Goal: Task Accomplishment & Management: Manage account settings

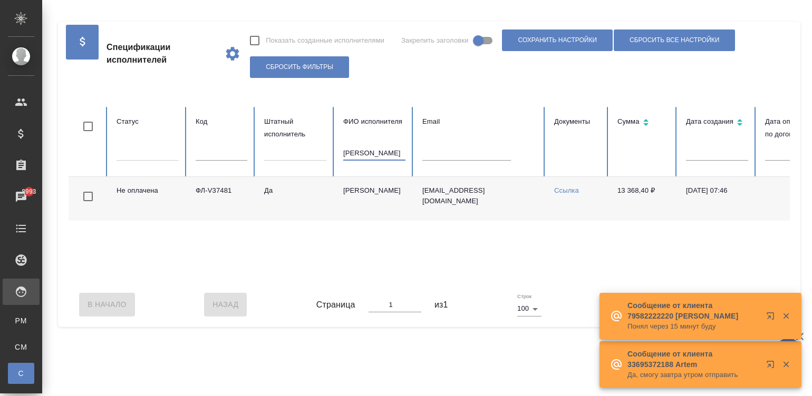
type input "[PERSON_NAME]"
click at [534, 293] on div "В Начало Назад Страница 1 из 1 Строк 100 100 Вперед В [GEOGRAPHIC_DATA]" at bounding box center [429, 305] width 721 height 44
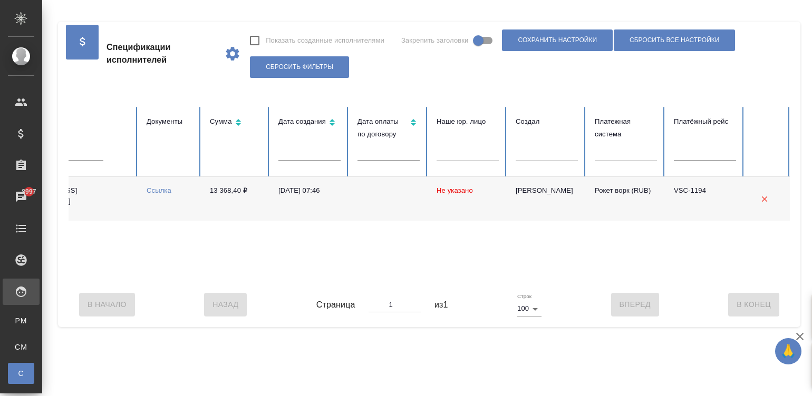
click at [413, 198] on td at bounding box center [388, 199] width 79 height 44
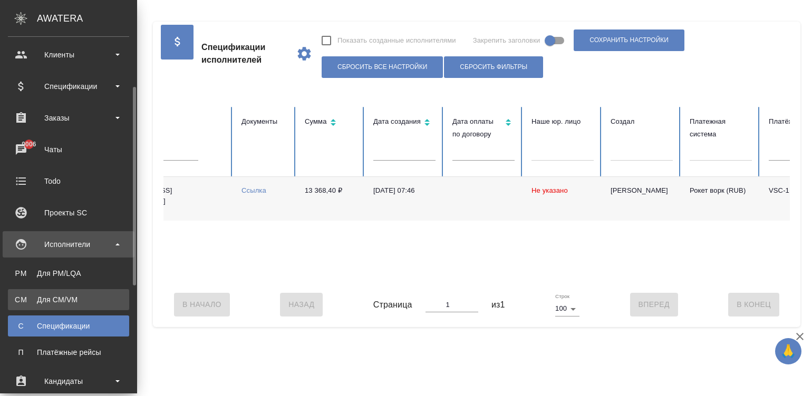
scroll to position [63, 0]
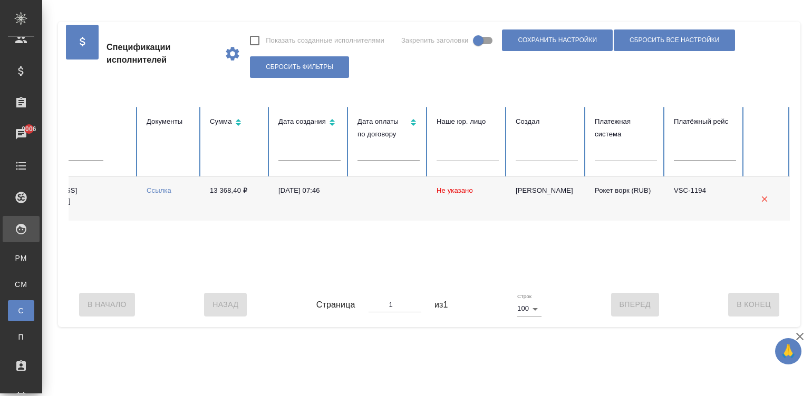
click at [320, 294] on div "В Начало Назад Страница 1 из 1 Строк 100 100 Вперед В Конец" at bounding box center [429, 305] width 721 height 44
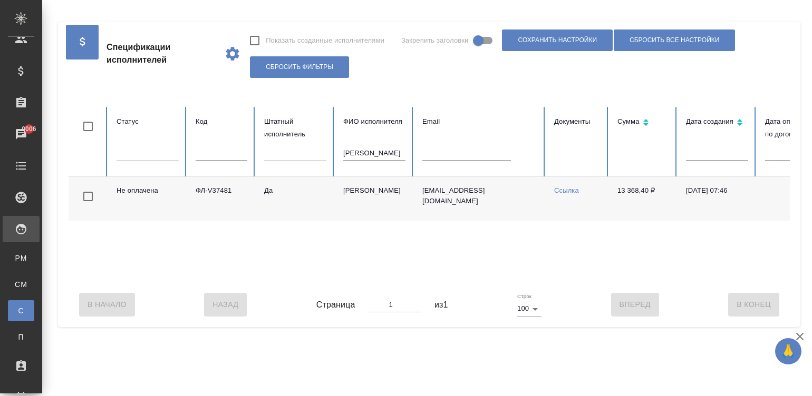
click at [380, 156] on input "алилекова" at bounding box center [374, 153] width 62 height 15
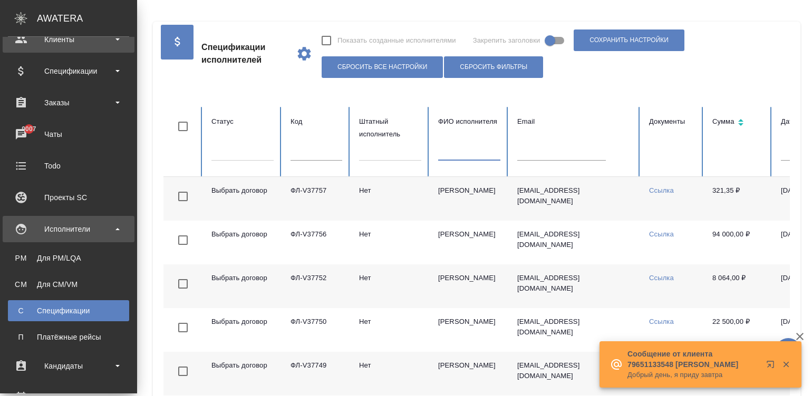
click at [62, 40] on div "Клиенты" at bounding box center [68, 40] width 121 height 16
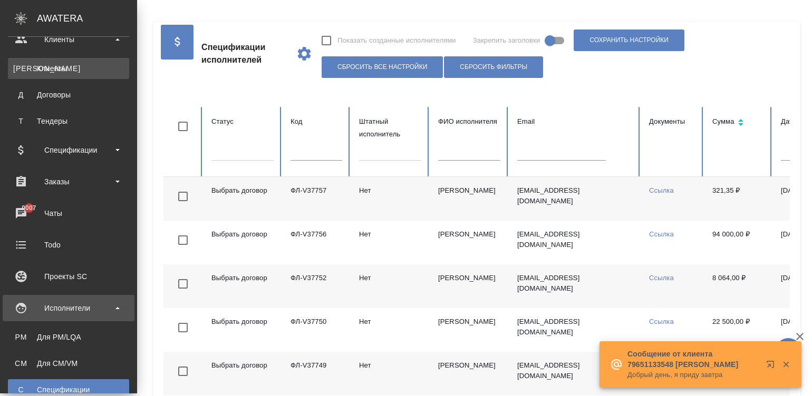
click at [62, 66] on div "Клиенты" at bounding box center [68, 68] width 111 height 11
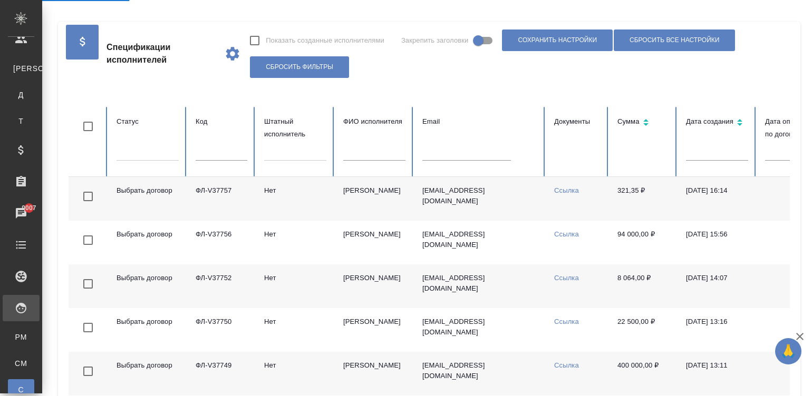
select select "RU"
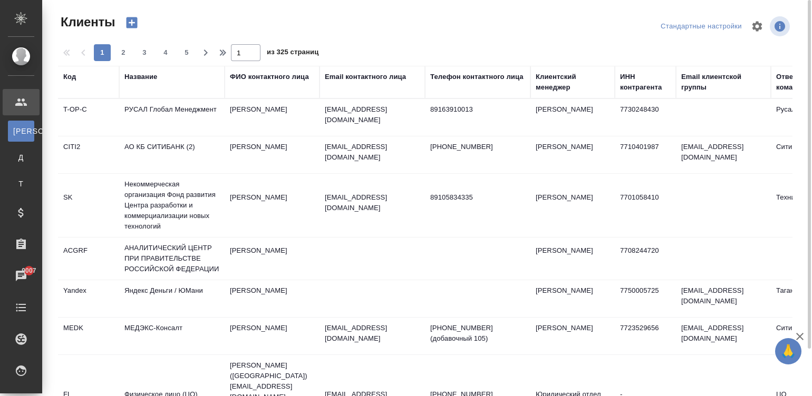
click at [129, 69] on th "Название" at bounding box center [171, 82] width 105 height 33
click at [143, 75] on div "Название" at bounding box center [140, 77] width 33 height 11
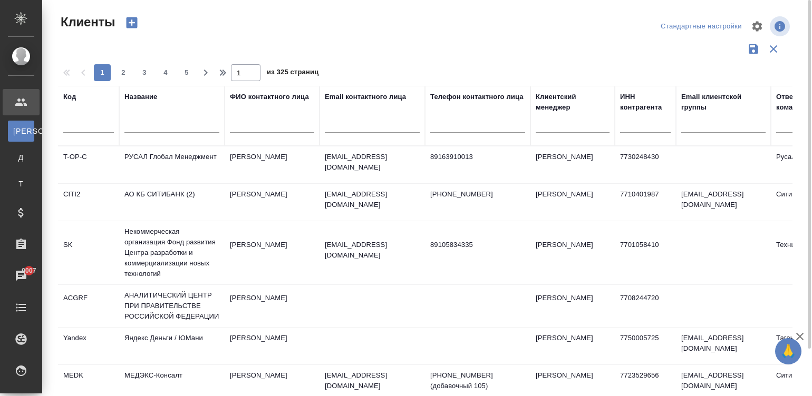
click at [161, 122] on input "text" at bounding box center [171, 126] width 95 height 13
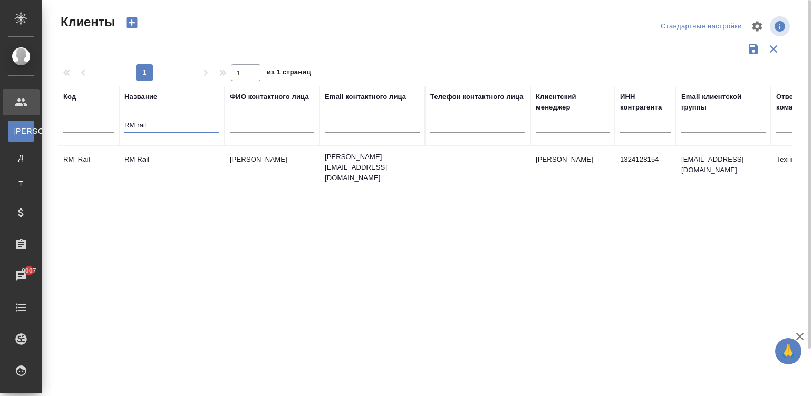
type input "RM rail"
click at [264, 154] on td "Белай Владимир" at bounding box center [272, 167] width 95 height 37
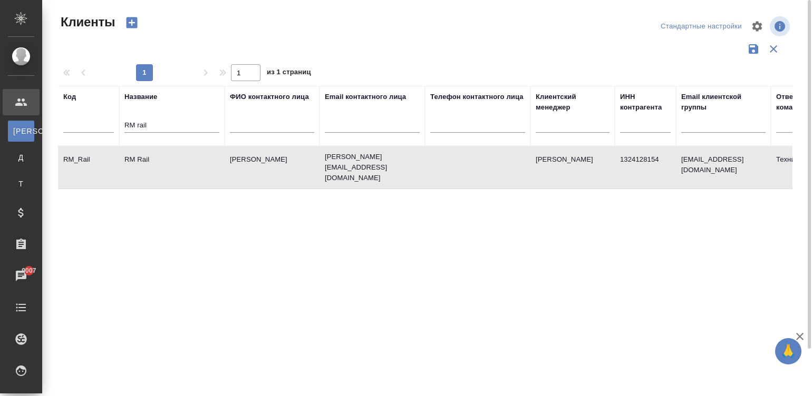
click at [264, 154] on td "Белай Владимир" at bounding box center [272, 167] width 95 height 37
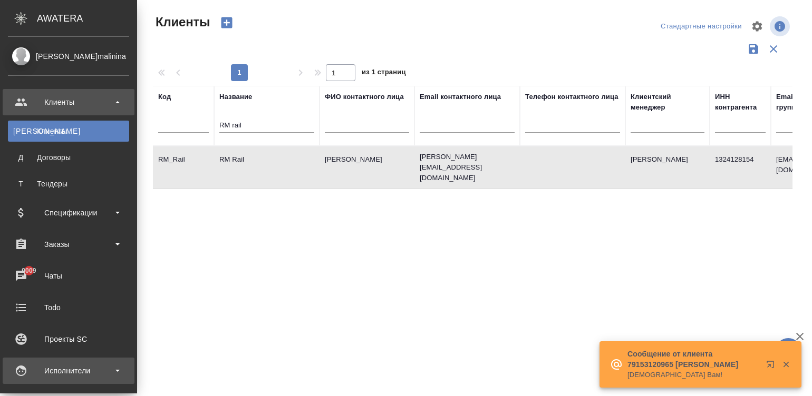
drag, startPoint x: 14, startPoint y: 382, endPoint x: 43, endPoint y: 366, distance: 33.5
click at [43, 366] on div "Исполнители" at bounding box center [69, 371] width 132 height 26
click at [43, 366] on div "Исполнители" at bounding box center [68, 371] width 121 height 16
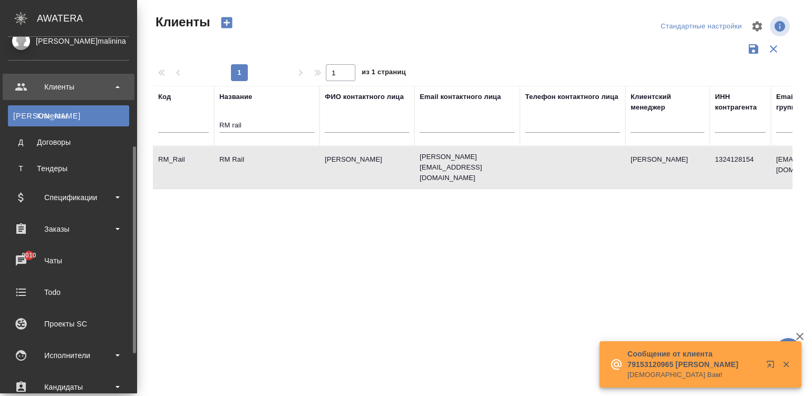
scroll to position [79, 0]
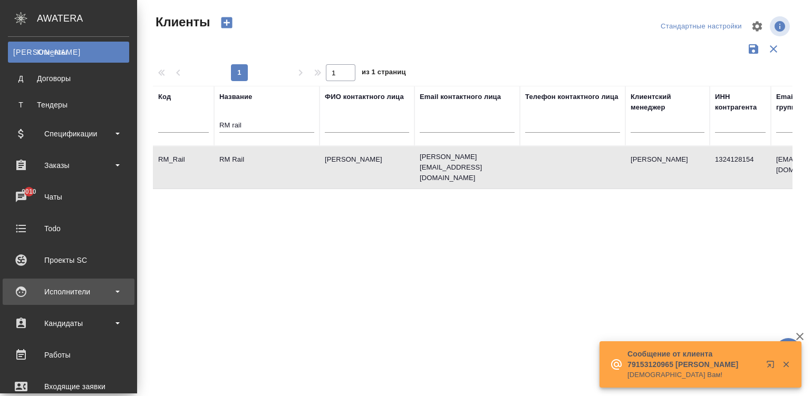
click at [91, 291] on div "Исполнители" at bounding box center [68, 292] width 121 height 16
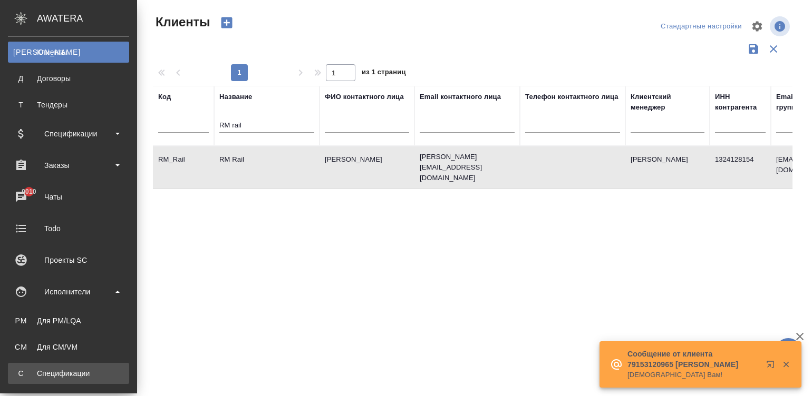
click at [55, 374] on div "Спецификации" at bounding box center [68, 373] width 111 height 11
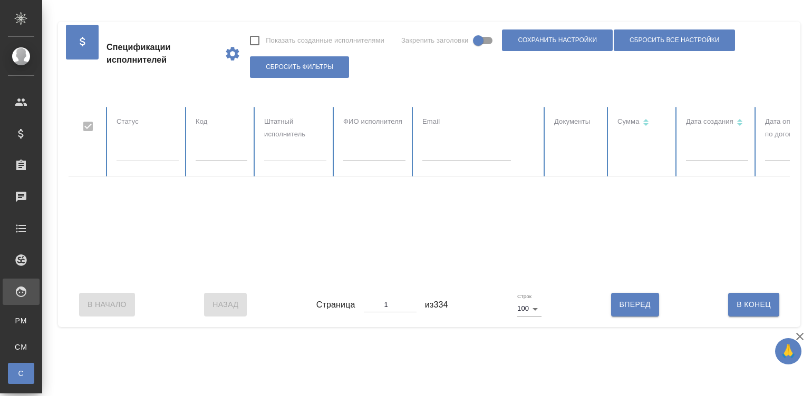
checkbox input "false"
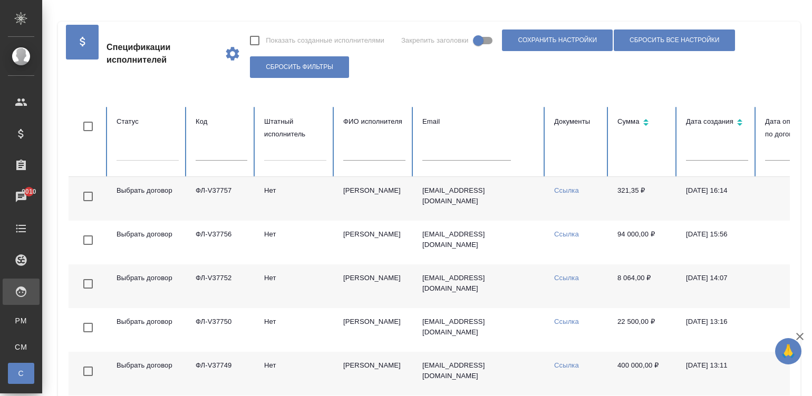
click at [376, 151] on input "text" at bounding box center [374, 153] width 62 height 15
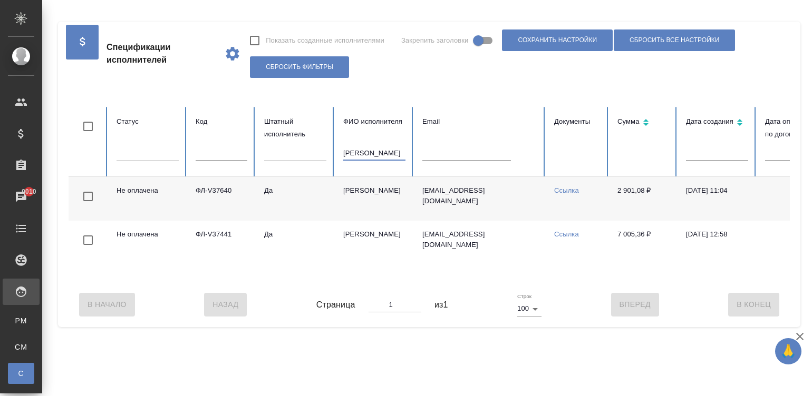
type input "шувалова"
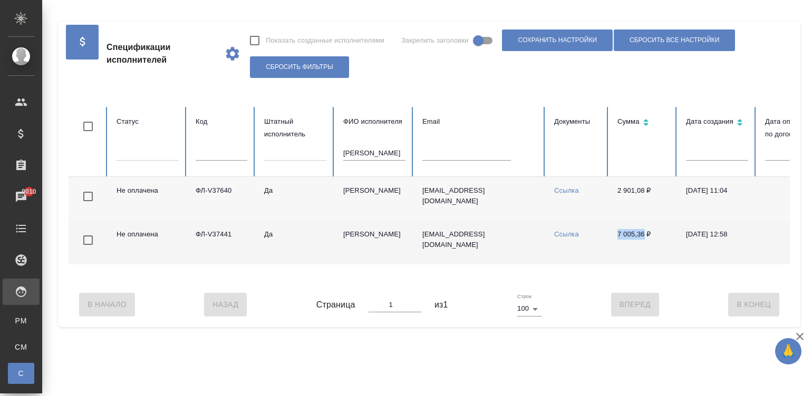
drag, startPoint x: 608, startPoint y: 233, endPoint x: 643, endPoint y: 236, distance: 34.4
click at [643, 236] on td "7 005,36 ₽" at bounding box center [643, 243] width 69 height 44
copy td "7 005,36"
click at [499, 253] on td "a.shuvalova@awatera.com" at bounding box center [480, 243] width 132 height 44
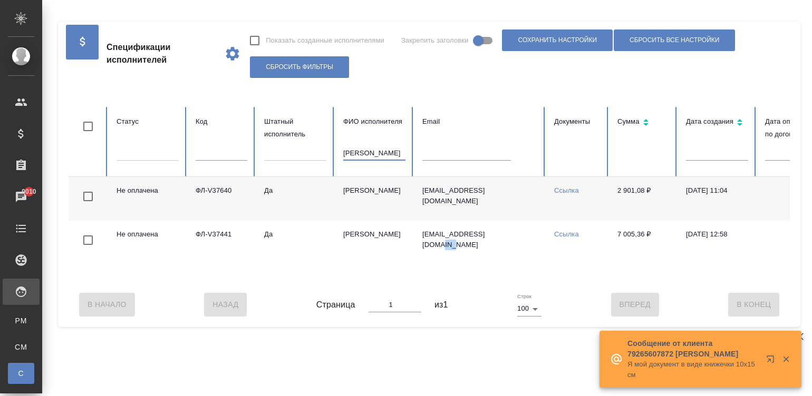
click at [374, 153] on input "шувалова" at bounding box center [374, 153] width 62 height 15
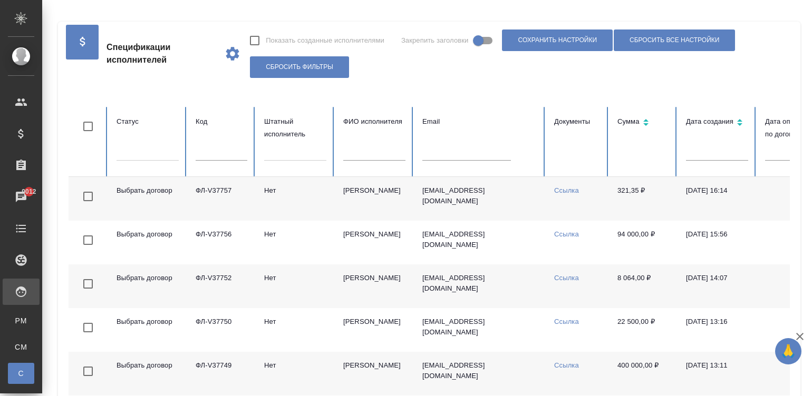
scroll to position [0, 408]
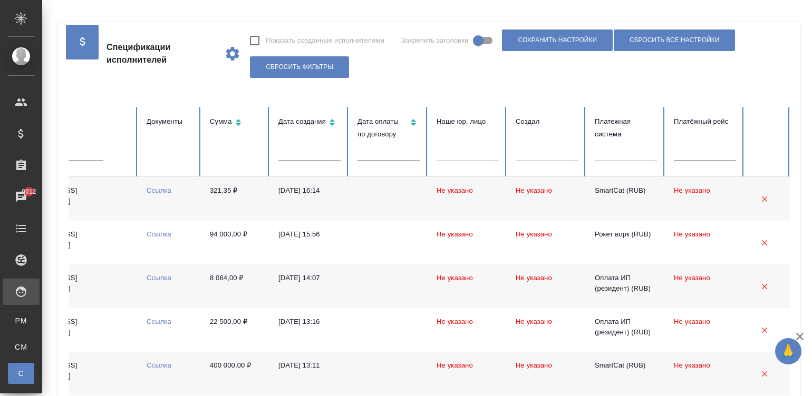
click at [622, 156] on div at bounding box center [626, 150] width 62 height 15
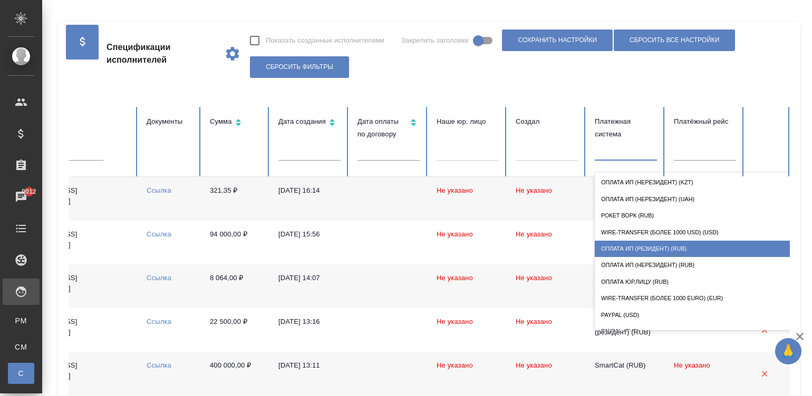
click at [667, 247] on div "Оплата ИП (резидент) (RUB)" at bounding box center [700, 249] width 211 height 16
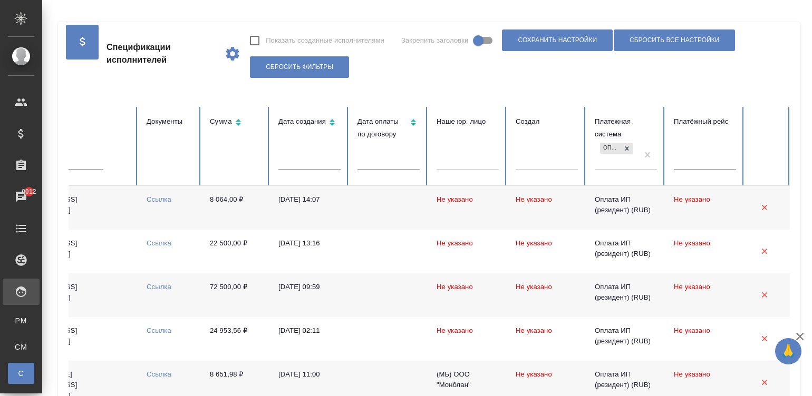
click at [298, 191] on td "22.09.2025, 14:07" at bounding box center [309, 208] width 79 height 44
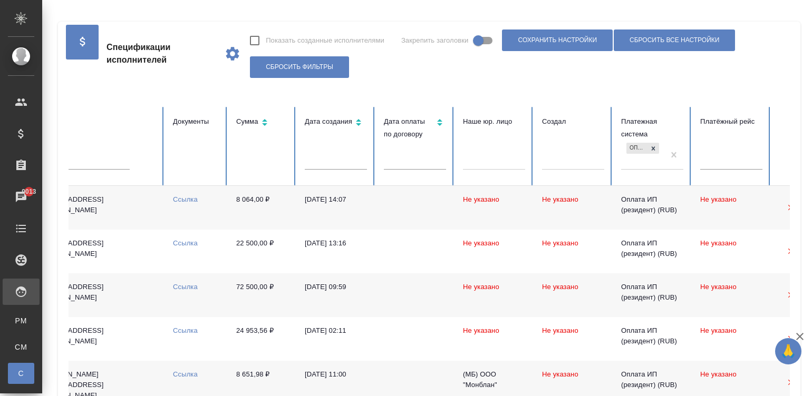
click at [240, 206] on td "8 064,00 ₽" at bounding box center [262, 208] width 69 height 44
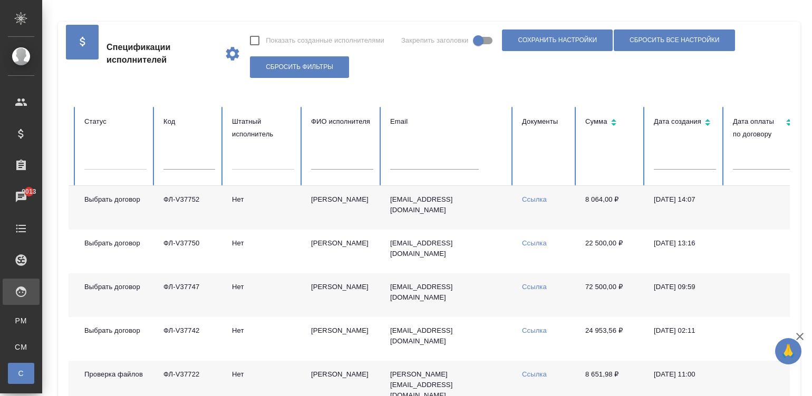
scroll to position [0, 0]
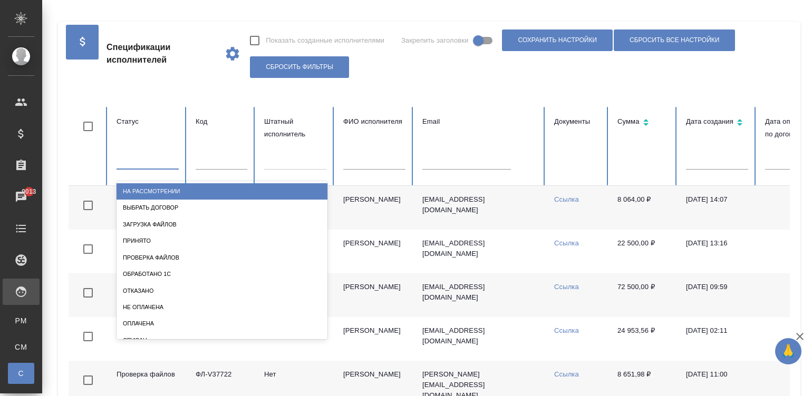
click at [157, 158] on div at bounding box center [148, 158] width 62 height 15
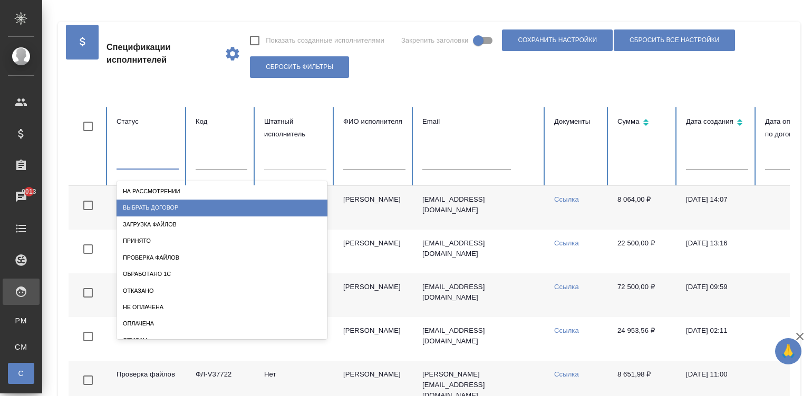
click at [133, 201] on div "Выбрать договор" at bounding box center [222, 208] width 211 height 16
click at [133, 201] on td "Выбрать договор" at bounding box center [147, 208] width 79 height 44
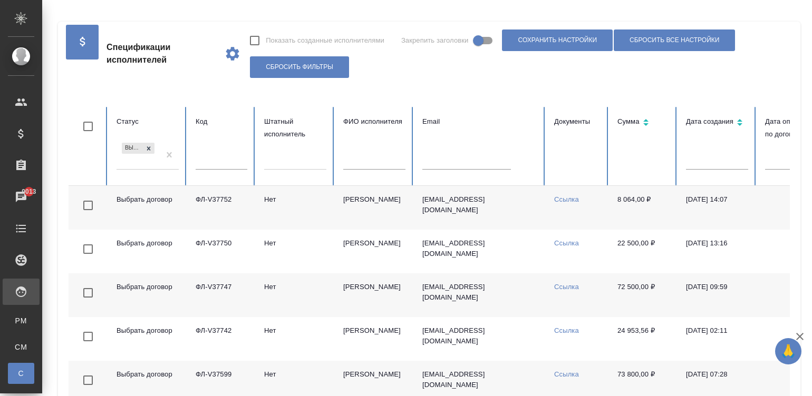
click at [133, 201] on td "Выбрать договор" at bounding box center [147, 208] width 79 height 44
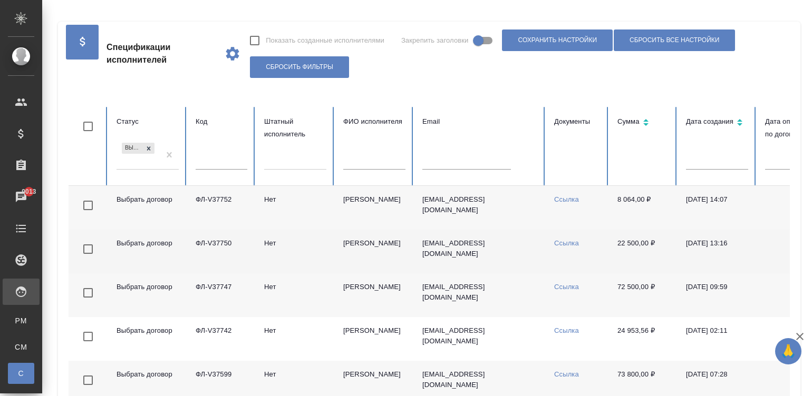
click at [166, 246] on td "Выбрать договор" at bounding box center [147, 252] width 79 height 44
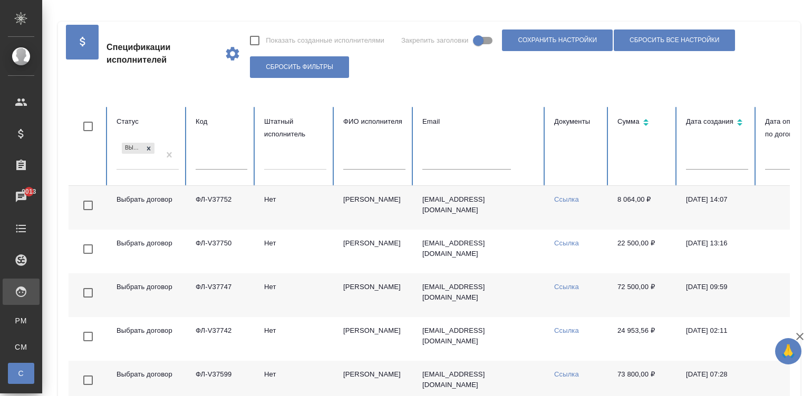
click at [356, 302] on td "Юдина Ольга" at bounding box center [374, 296] width 79 height 44
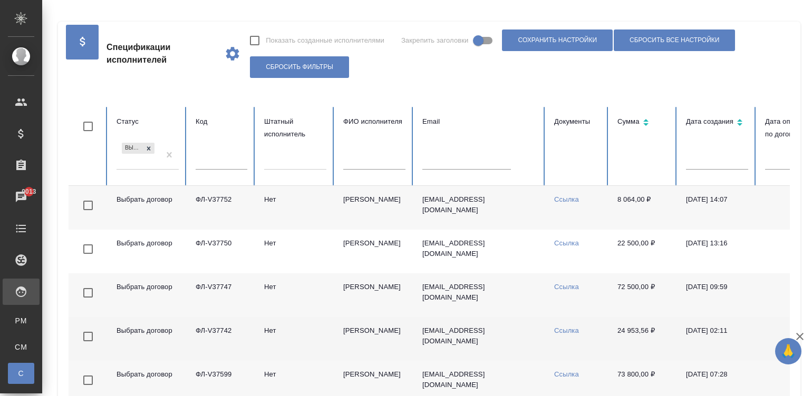
click at [332, 345] on td "Нет" at bounding box center [295, 339] width 79 height 44
click at [403, 346] on td "Чечин Александр" at bounding box center [374, 339] width 79 height 44
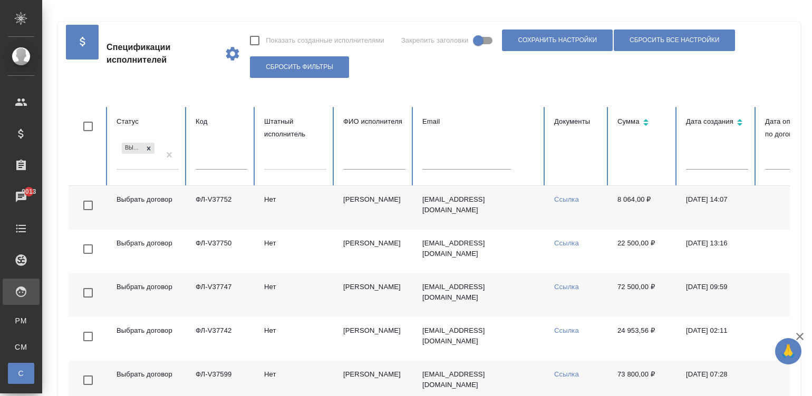
click at [394, 387] on td "Мединцева Юлия Сергеевна" at bounding box center [374, 383] width 79 height 44
click at [807, 213] on div "Спецификации исполнителей Показать созданные исполнителями Закрепить заголовки …" at bounding box center [429, 227] width 757 height 455
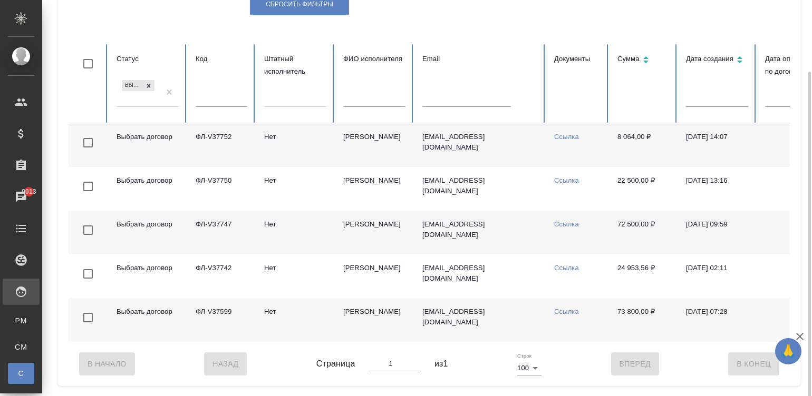
scroll to position [73, 0]
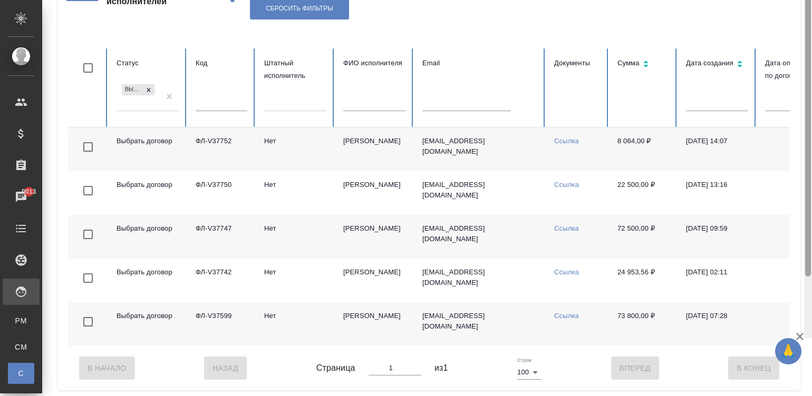
drag, startPoint x: 807, startPoint y: 205, endPoint x: 788, endPoint y: 133, distance: 74.2
click at [788, 133] on div "Спецификации исполнителей Показать созданные исполнителями Закрепить заголовки …" at bounding box center [427, 198] width 770 height 396
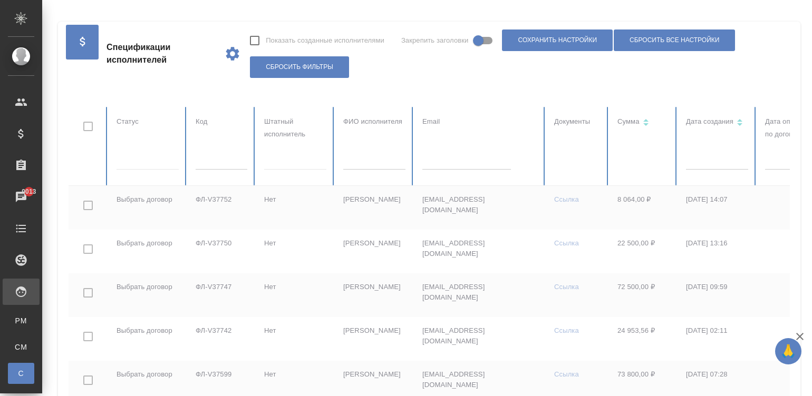
click at [144, 154] on div at bounding box center [633, 256] width 1129 height 298
click at [145, 156] on div at bounding box center [633, 256] width 1129 height 298
click at [134, 169] on div at bounding box center [148, 160] width 62 height 20
click at [125, 157] on div at bounding box center [148, 159] width 62 height 15
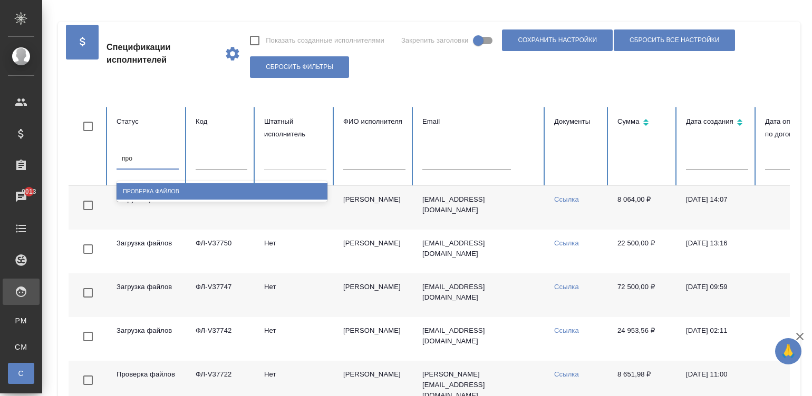
type input "пров"
click at [168, 195] on div "Проверка файлов" at bounding box center [222, 191] width 211 height 16
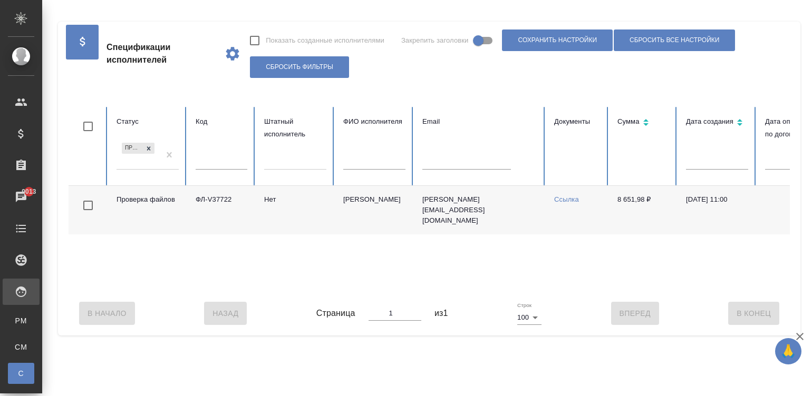
click at [332, 209] on td "Нет" at bounding box center [295, 210] width 79 height 49
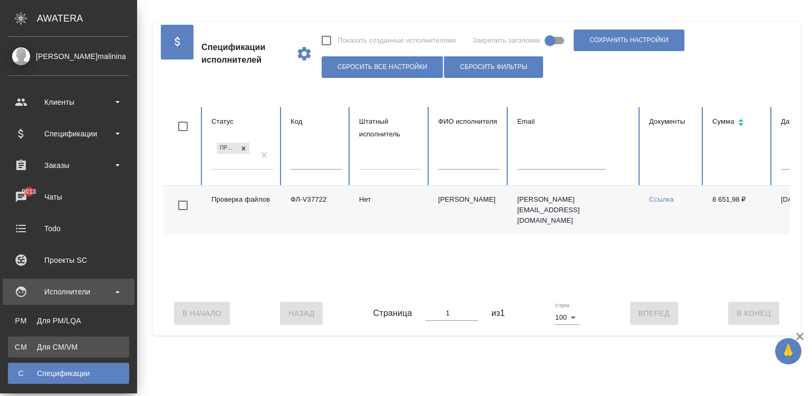
click at [25, 347] on div "Для CM/VM" at bounding box center [68, 347] width 111 height 11
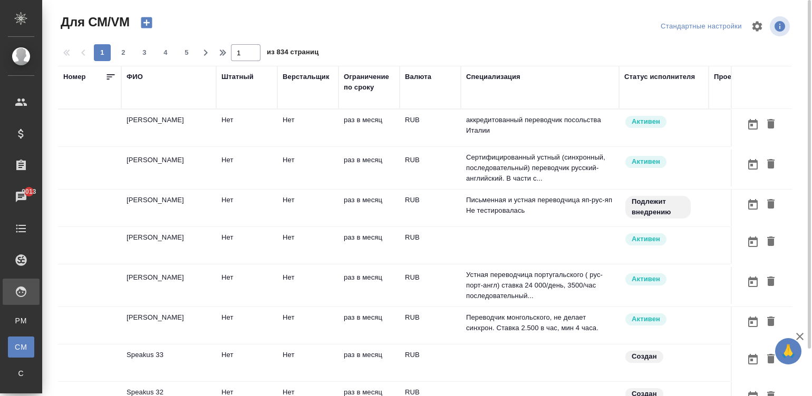
click at [493, 131] on p "аккредитованный переводчик посольства Италии" at bounding box center [540, 125] width 148 height 21
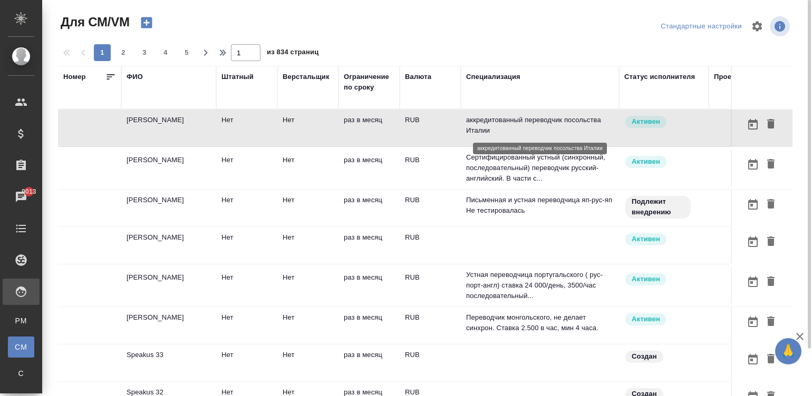
drag, startPoint x: 493, startPoint y: 131, endPoint x: 593, endPoint y: 139, distance: 100.0
click at [593, 139] on tr "Кузина Мария Нет Нет раз в месяц RUB аккредитованный переводчик посольства Итал…" at bounding box center [621, 128] width 1126 height 37
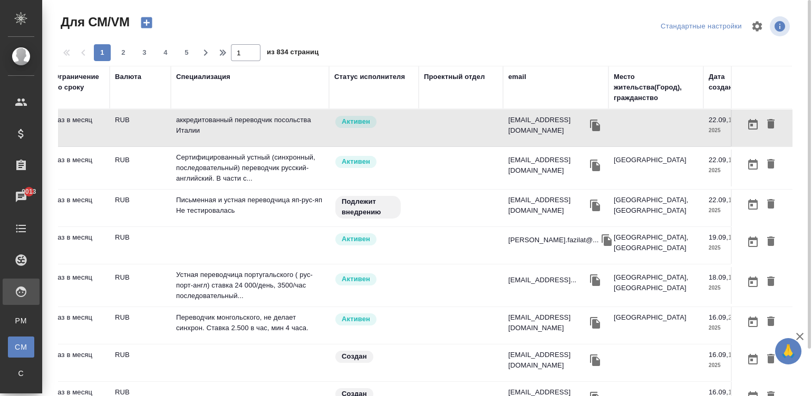
scroll to position [0, 316]
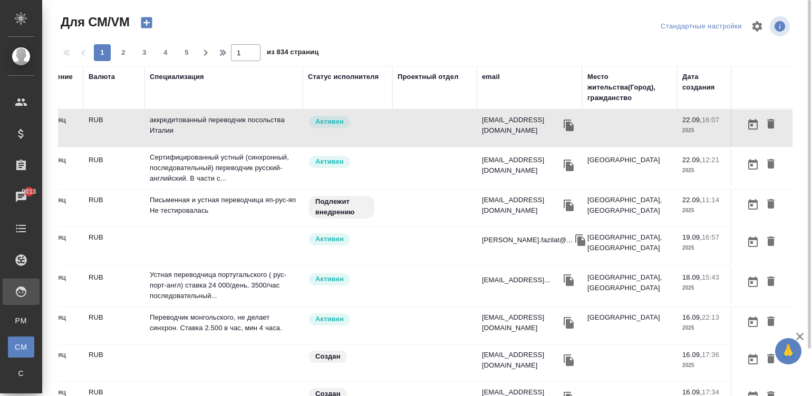
click at [498, 72] on div "email" at bounding box center [491, 77] width 18 height 11
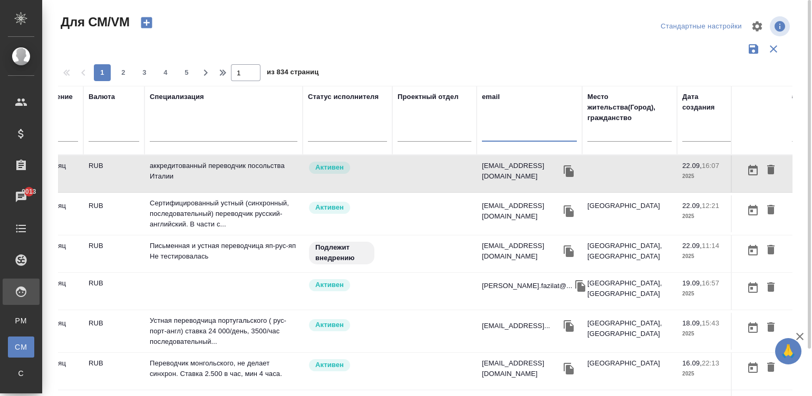
click at [525, 137] on input "text" at bounding box center [529, 135] width 95 height 13
paste input "e.dalilov@gmail.com"
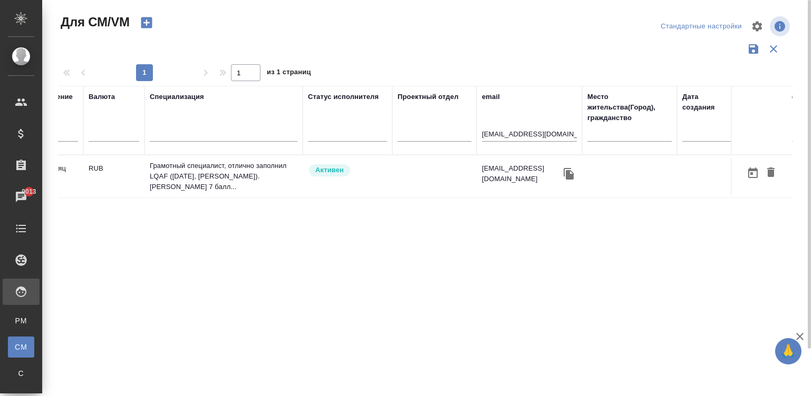
click at [402, 172] on td at bounding box center [434, 176] width 84 height 37
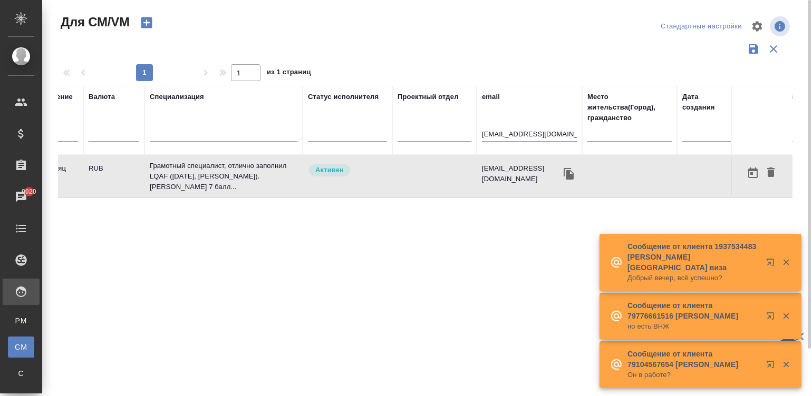
click at [538, 137] on input "e.dalilov@gmail.com" at bounding box center [529, 135] width 95 height 13
paste input "nscutelnic"
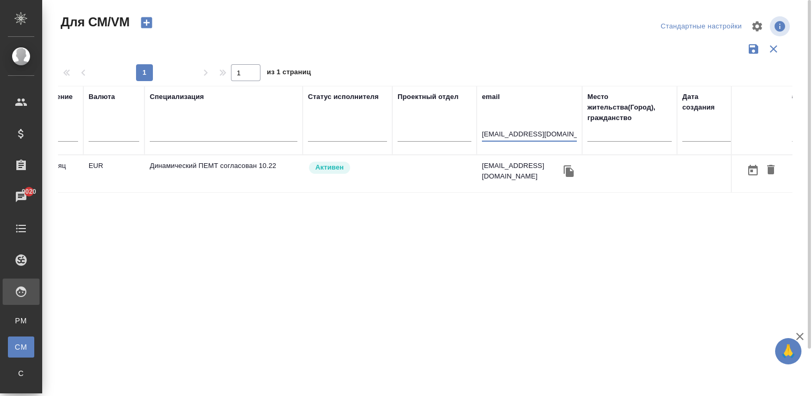
type input "nscutelnic@gmail.com"
click at [387, 165] on td "Активен" at bounding box center [348, 174] width 90 height 37
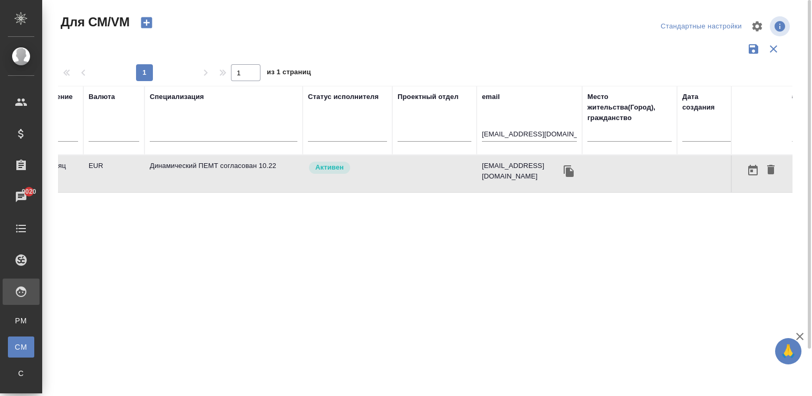
click at [29, 381] on link "С Спецификации" at bounding box center [21, 373] width 26 height 21
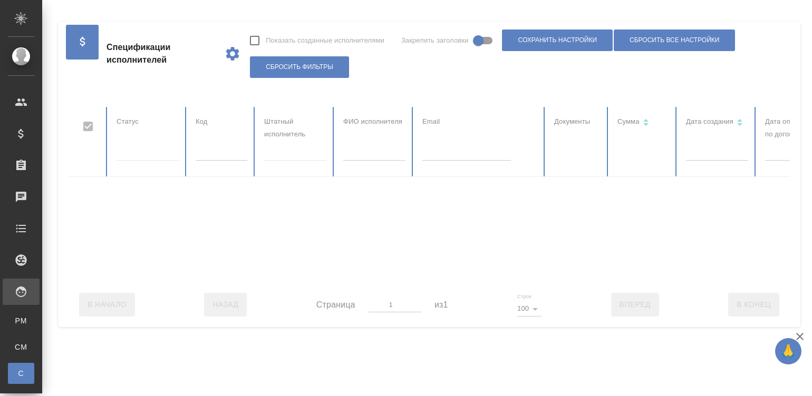
click at [234, 158] on div at bounding box center [633, 195] width 1129 height 176
click at [234, 158] on input "text" at bounding box center [222, 153] width 52 height 15
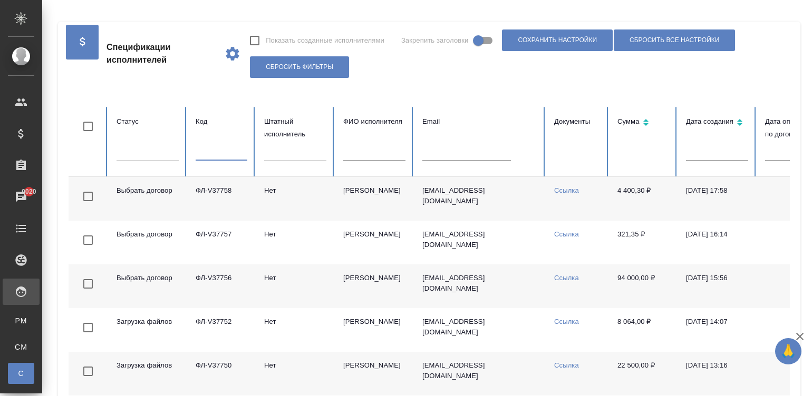
checkbox input "false"
paste input "ФЛ-V31814"
type input "ФЛ-V31814"
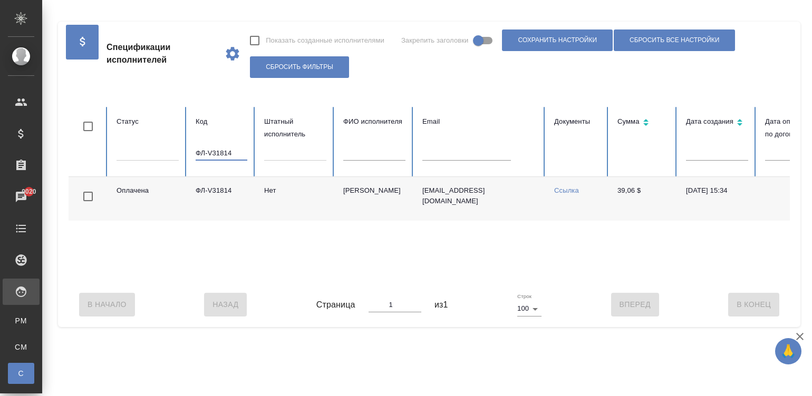
click at [224, 157] on input "ФЛ-V31814" at bounding box center [222, 153] width 52 height 15
click at [477, 151] on table "Статус Код Штатный исполнитель ФИО исполнителя Email Документы Сумма Дата созда…" at bounding box center [633, 195] width 1129 height 176
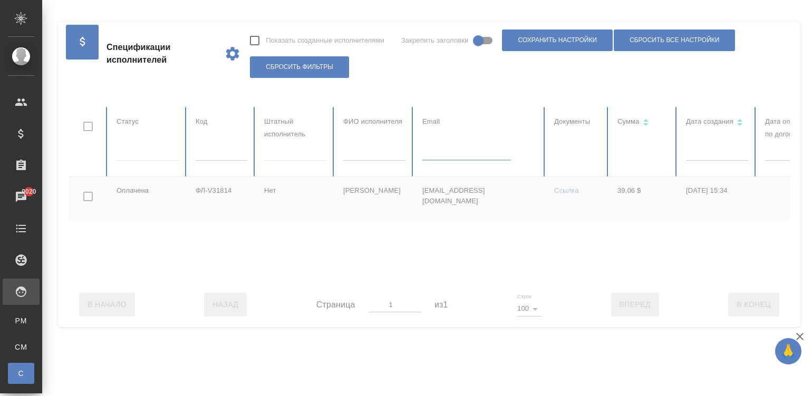
paste input "[EMAIL_ADDRESS][DOMAIN_NAME]"
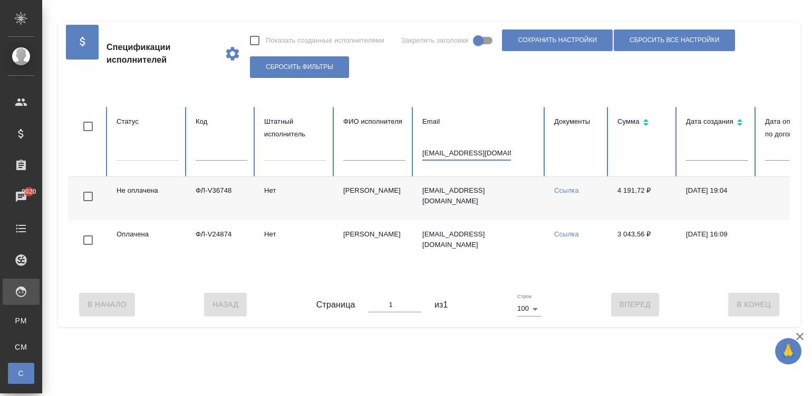
type input "[EMAIL_ADDRESS][DOMAIN_NAME]"
click at [529, 208] on td "[EMAIL_ADDRESS][DOMAIN_NAME]" at bounding box center [480, 199] width 132 height 44
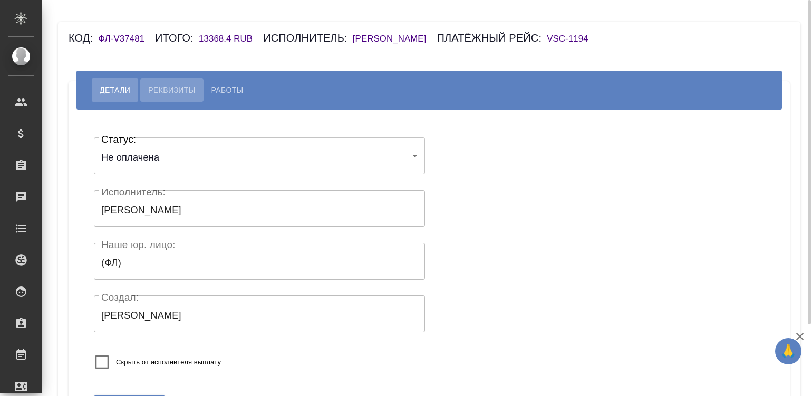
click at [158, 92] on span "Реквизиты" at bounding box center [171, 90] width 47 height 13
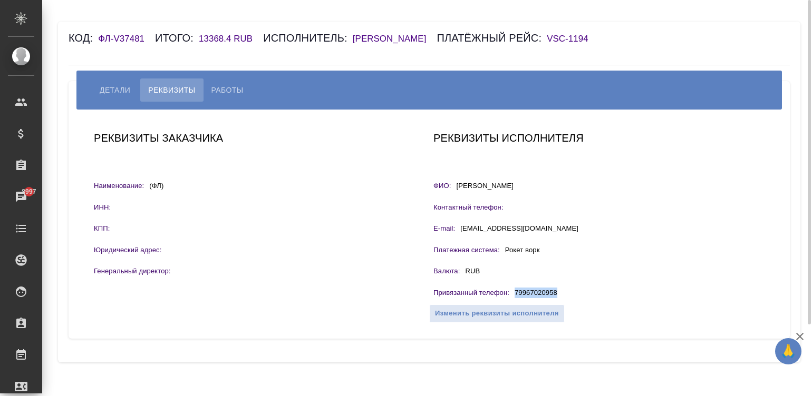
drag, startPoint x: 565, startPoint y: 289, endPoint x: 509, endPoint y: 293, distance: 56.5
click at [509, 293] on div "Привязанный телефон : 79967020958" at bounding box center [598, 294] width 331 height 13
copy div "79967020958"
drag, startPoint x: 195, startPoint y: 43, endPoint x: 231, endPoint y: 43, distance: 35.8
click at [231, 43] on div "Код: ФЛ-V37481 Итого: 13368.4 RUB Исполнитель: Алилекова Валерия Платёжный рейс…" at bounding box center [369, 38] width 601 height 17
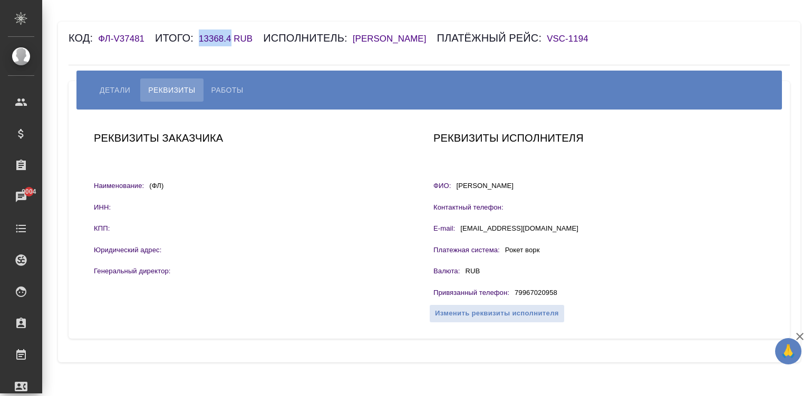
copy h6 "13368.4"
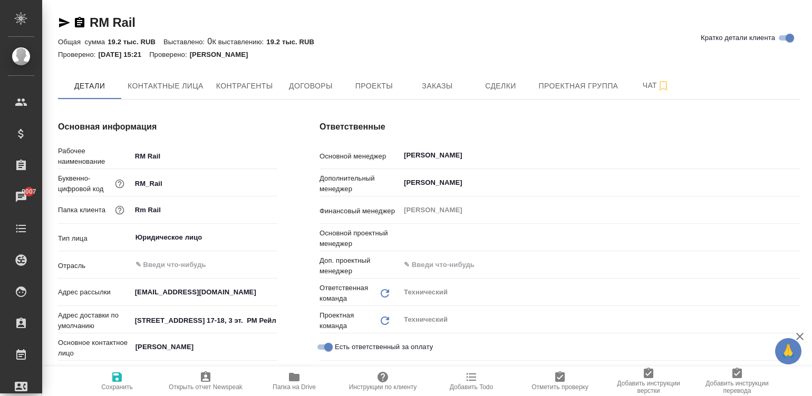
type textarea "x"
type input "Белякова Юлия"
type textarea "x"
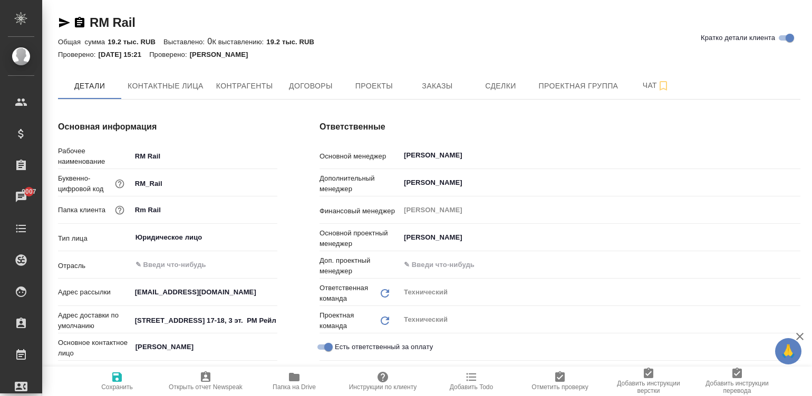
type textarea "x"
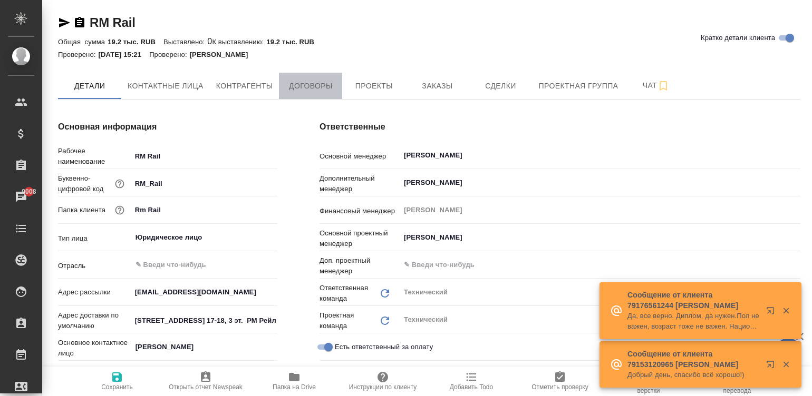
click at [314, 81] on span "Договоры" at bounding box center [310, 86] width 51 height 13
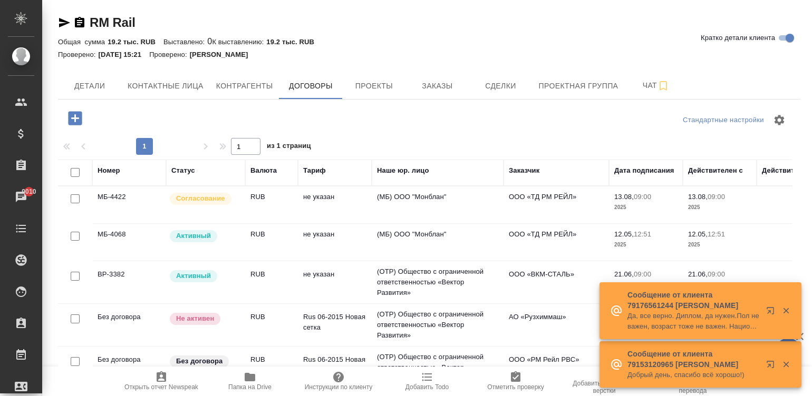
click at [268, 203] on td "RUB" at bounding box center [271, 205] width 53 height 37
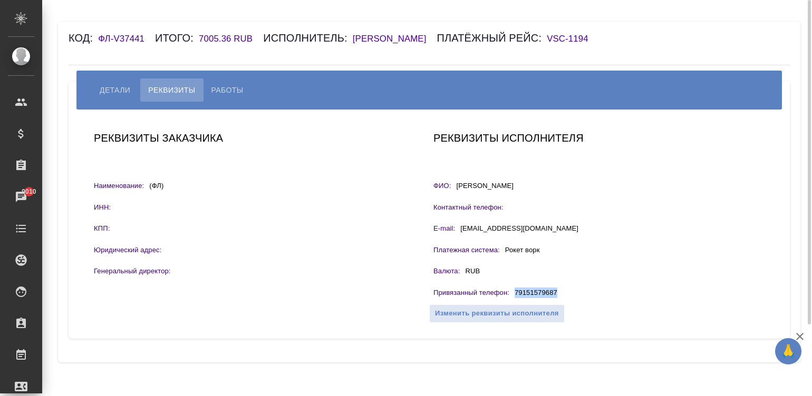
drag, startPoint x: 570, startPoint y: 295, endPoint x: 511, endPoint y: 285, distance: 59.4
click at [511, 285] on div "Реквизиты исполнителя ФИО: Шувалова Анна Контактный телефон: E-mail: a.shuvalov…" at bounding box center [599, 224] width 340 height 198
drag, startPoint x: 194, startPoint y: 32, endPoint x: 229, endPoint y: 41, distance: 36.3
click at [229, 41] on div "Код: ФЛ-V37441 Итого: 7005.36 RUB Исполнитель: Шувалова Анна Платёжный рейс: VS…" at bounding box center [369, 38] width 601 height 17
copy h6 "7005.36"
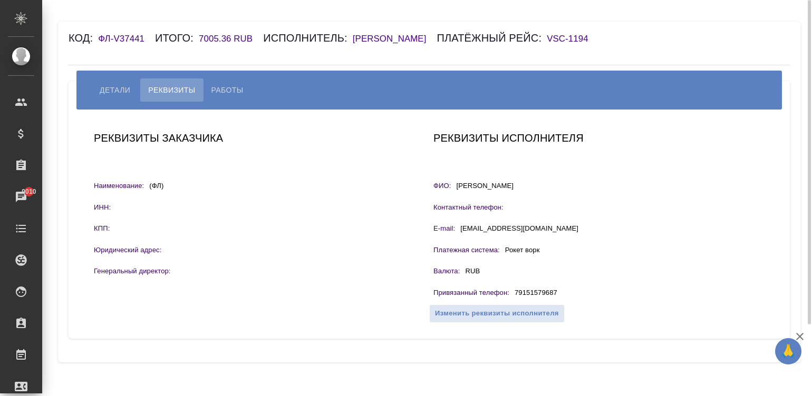
drag, startPoint x: 526, startPoint y: 192, endPoint x: 564, endPoint y: 291, distance: 105.8
click at [564, 291] on div "Реквизиты исполнителя ФИО: Шувалова Анна Контактный телефон: E-mail: a.shuvalov…" at bounding box center [599, 224] width 340 height 198
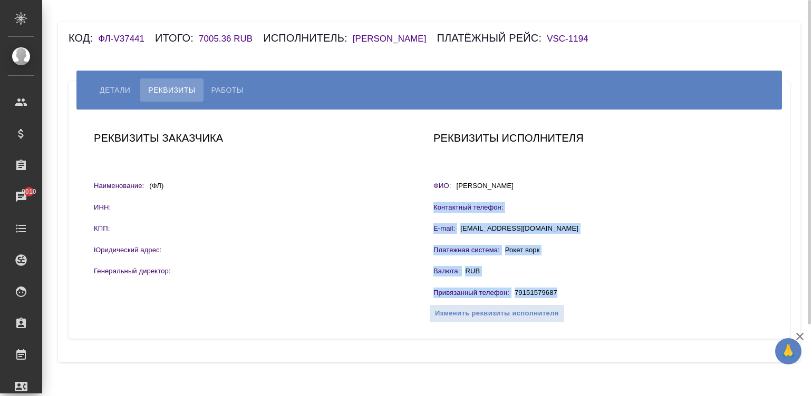
click at [644, 293] on div "Привязанный телефон : 79151579687" at bounding box center [598, 294] width 331 height 13
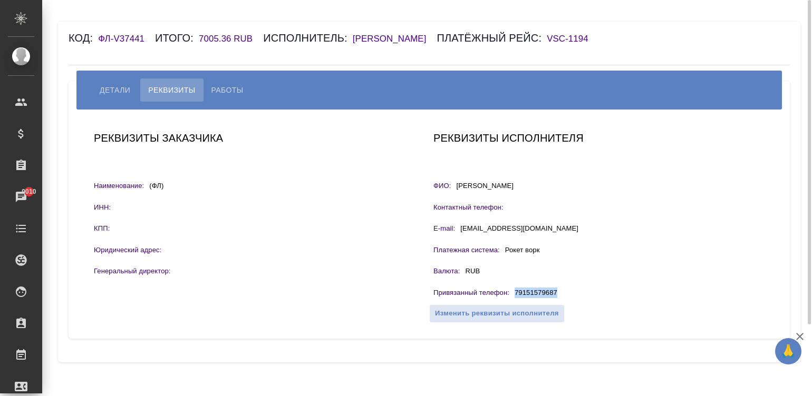
drag, startPoint x: 562, startPoint y: 293, endPoint x: 513, endPoint y: 290, distance: 48.5
click at [513, 290] on div "Привязанный телефон : 79151579687" at bounding box center [598, 294] width 331 height 13
copy p "79151579687"
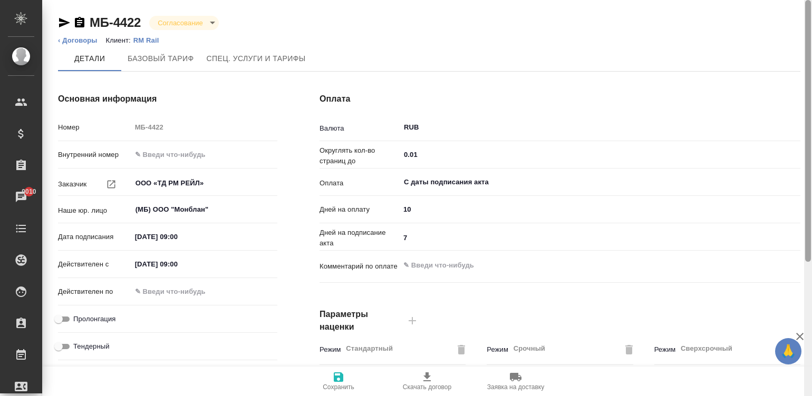
scroll to position [320, 0]
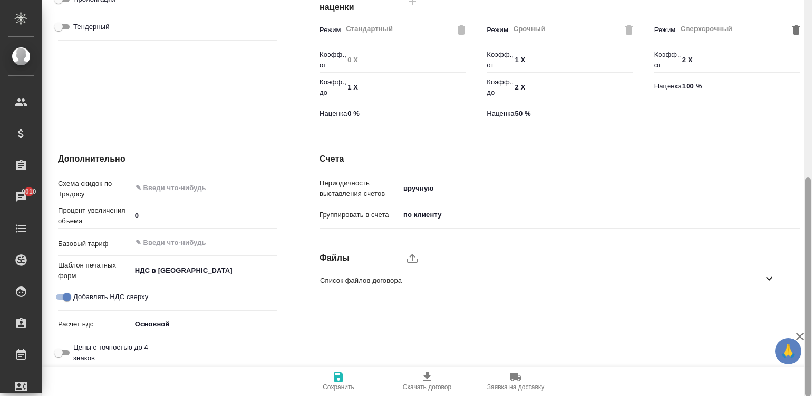
click at [809, 282] on div at bounding box center [808, 198] width 8 height 397
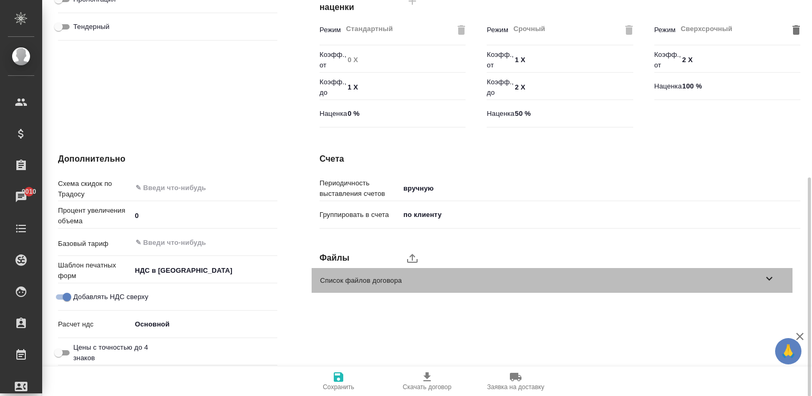
click at [753, 285] on span "Список файлов договора" at bounding box center [541, 281] width 443 height 11
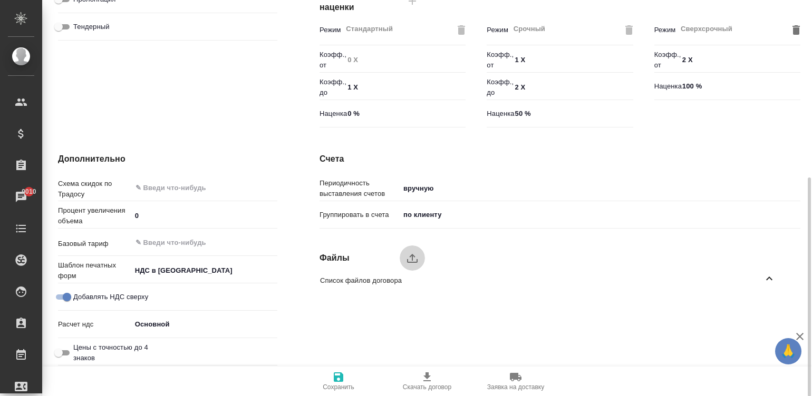
click at [406, 256] on icon "upload" at bounding box center [412, 258] width 13 height 13
click at [0, 0] on input "upload" at bounding box center [0, 0] width 0 height 0
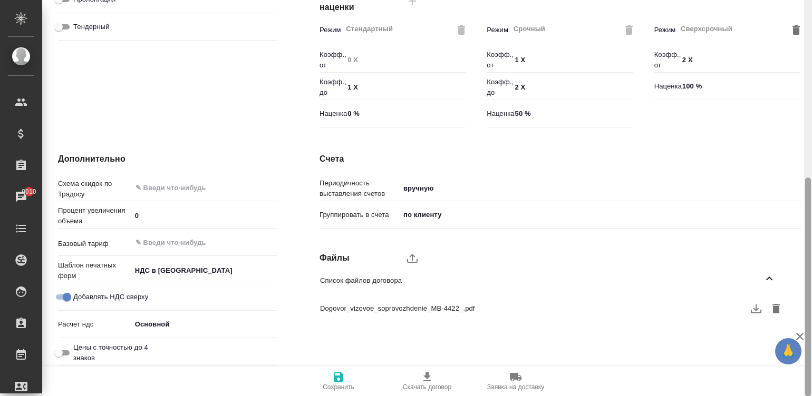
scroll to position [0, 0]
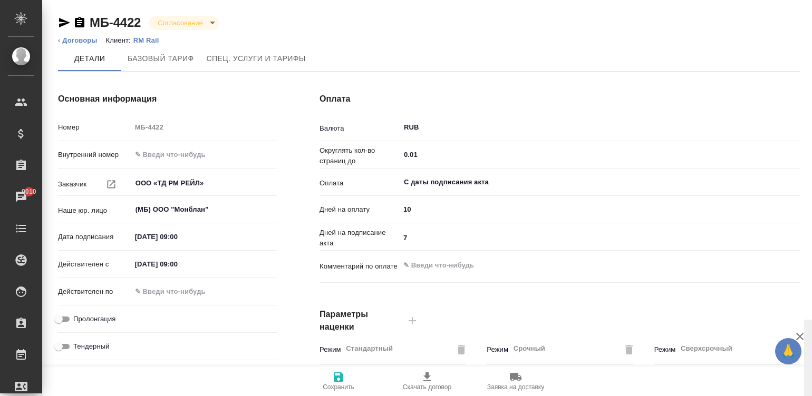
click at [426, 180] on input "С даты подписания акта" at bounding box center [582, 182] width 359 height 13
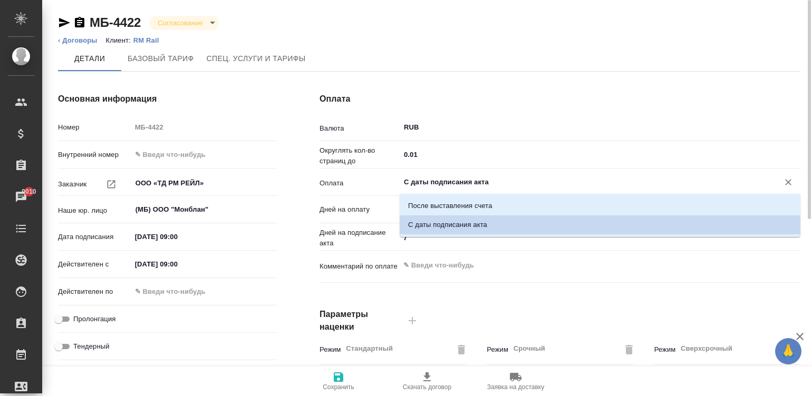
click at [426, 180] on input "С даты подписания акта" at bounding box center [582, 182] width 359 height 13
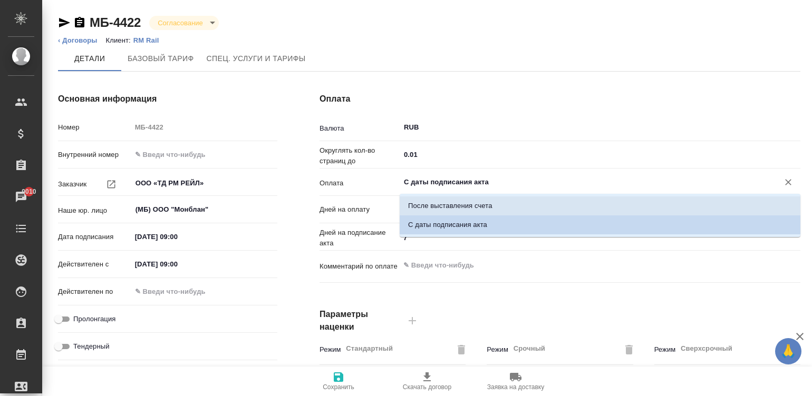
click at [458, 201] on p "После выставления счета" at bounding box center [450, 206] width 84 height 11
type input "После выставления счета"
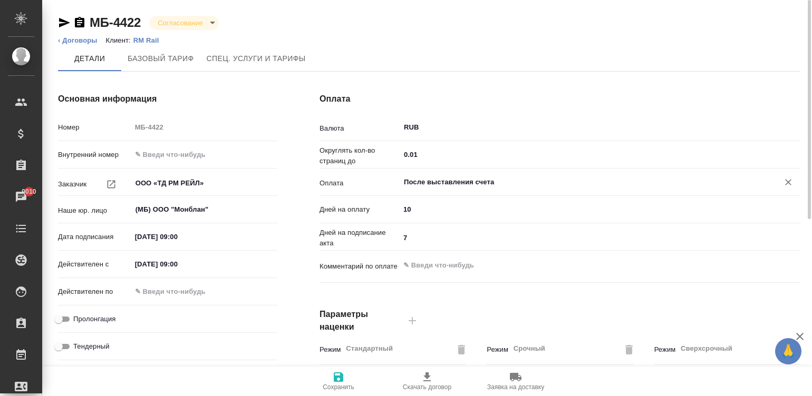
click at [430, 205] on input "10" at bounding box center [600, 209] width 401 height 15
click at [430, 205] on input "10" at bounding box center [600, 209] width 400 height 15
type input "1"
type input "3"
click at [431, 240] on input "7" at bounding box center [600, 237] width 401 height 15
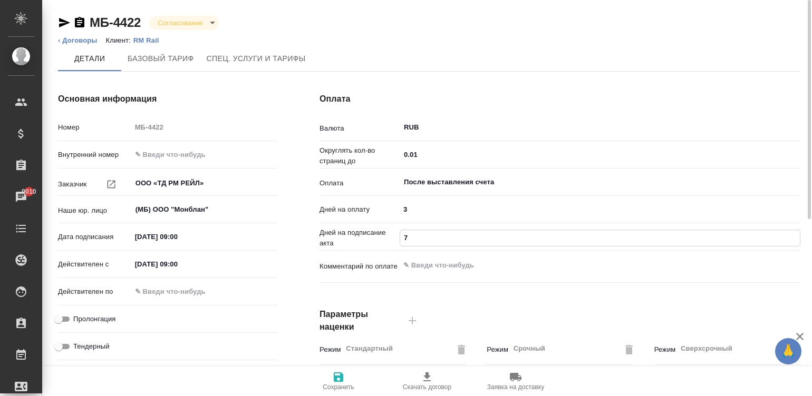
click at [431, 240] on input "7" at bounding box center [600, 237] width 400 height 15
type input "5"
click at [343, 377] on icon "button" at bounding box center [338, 377] width 9 height 9
click at [209, 236] on input "13.08.2025 09:00" at bounding box center [177, 236] width 92 height 15
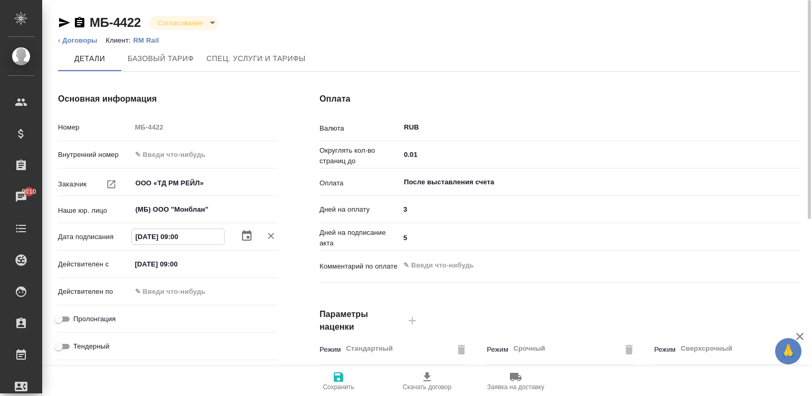
click at [209, 236] on input "13.08.2025 09:00" at bounding box center [178, 236] width 92 height 15
type input "1_.__.____ __:__"
type textarea "x"
type input "12.__.____ __:__"
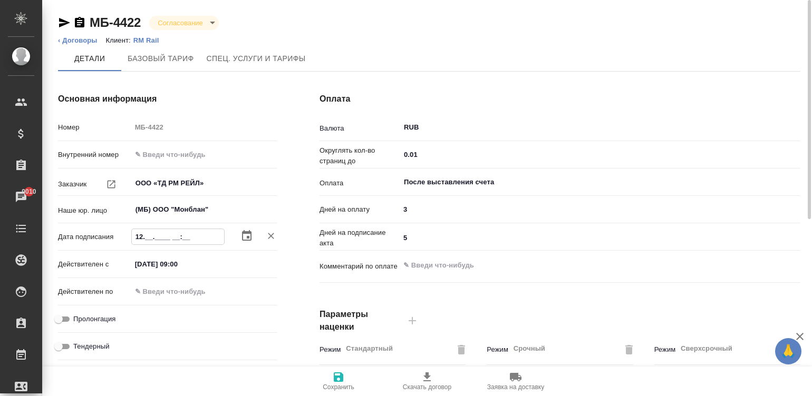
type textarea "x"
type input "12.0_.____ __:__"
type textarea "x"
type input "12.08.____ __:__"
type textarea "x"
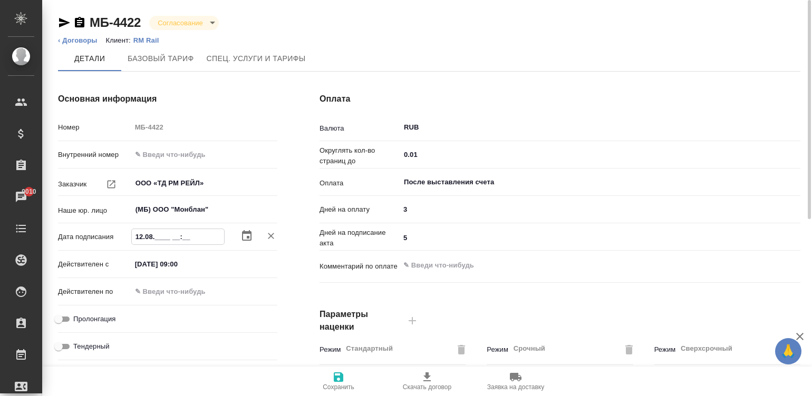
type input "12.08.2___ __:__"
type textarea "x"
type input "12.08.202_ __:__"
type textarea "x"
type input "12.08.2025 __:__"
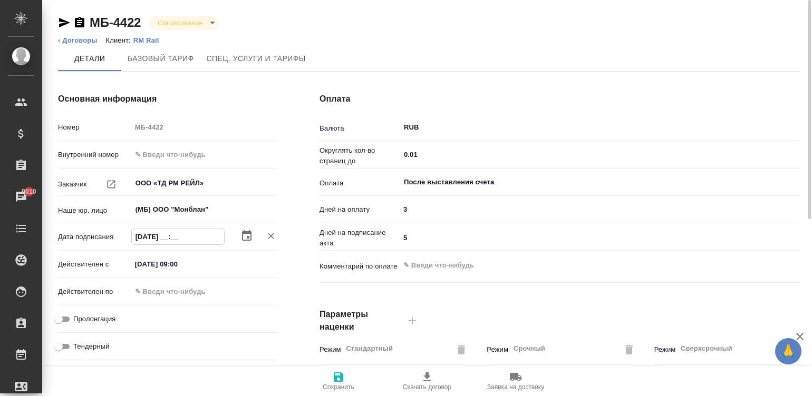
type textarea "x"
type input "12.08.2025 0_:__"
type textarea "x"
type input "12.08.2025 09:__"
type textarea "x"
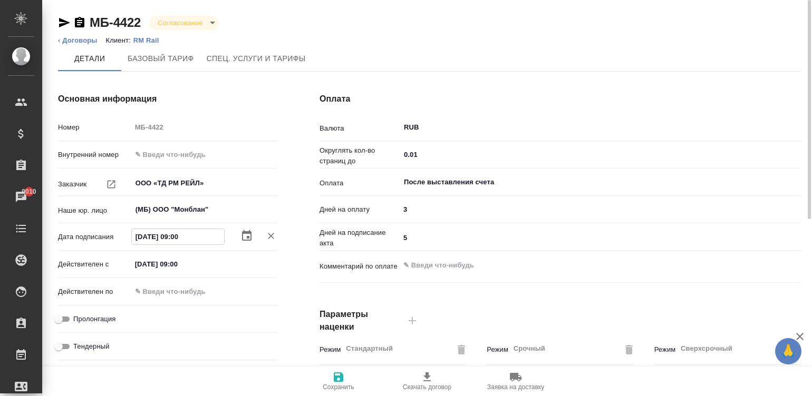
type input "12.08.2025 09:00"
type textarea "x"
type input "12.08.2025 09:00"
click at [209, 268] on input "13.08.2025 09:00" at bounding box center [178, 264] width 92 height 15
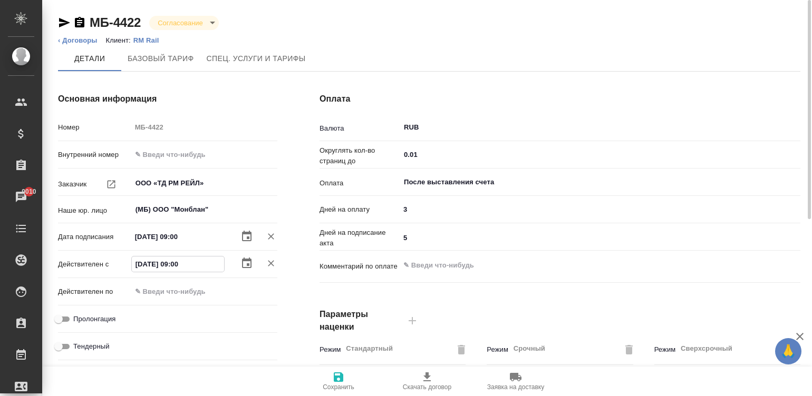
click at [209, 268] on input "13.08.2025 09:00" at bounding box center [178, 264] width 92 height 15
click at [203, 266] on input "13.08.2025 09:00" at bounding box center [178, 264] width 92 height 15
paste input "2"
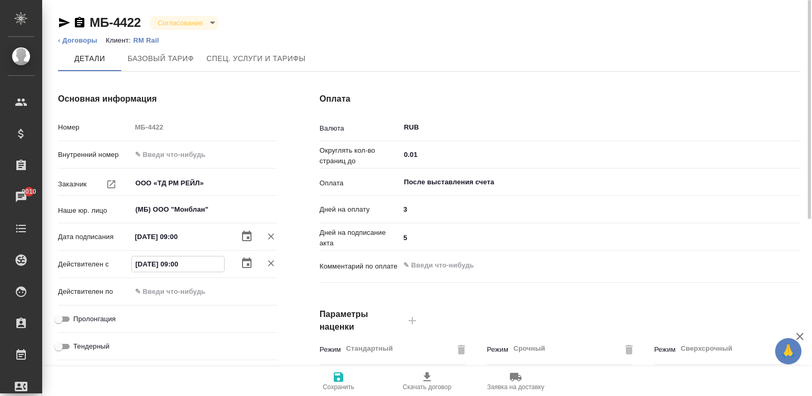
type input "12.08.2025 09:00"
type textarea "x"
type input "12.08.2025 09:00"
click at [343, 375] on icon "button" at bounding box center [338, 377] width 13 height 13
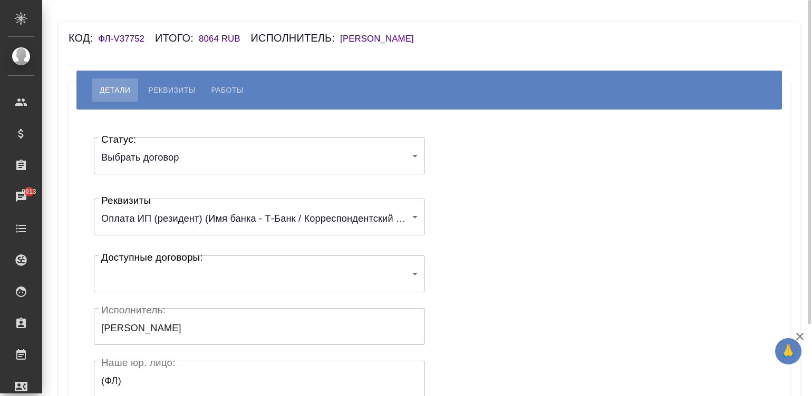
click at [517, 47] on div "Код: ФЛ-V37752 Итого: 8064 RUB Исполнитель: [PERSON_NAME] Работы Статус: Выбрат…" at bounding box center [429, 302] width 742 height 560
click at [468, 153] on div "Статус: Выбрать договор chooseContract Статус: Реквизиты Оплата ИП (резидент) (…" at bounding box center [429, 315] width 679 height 381
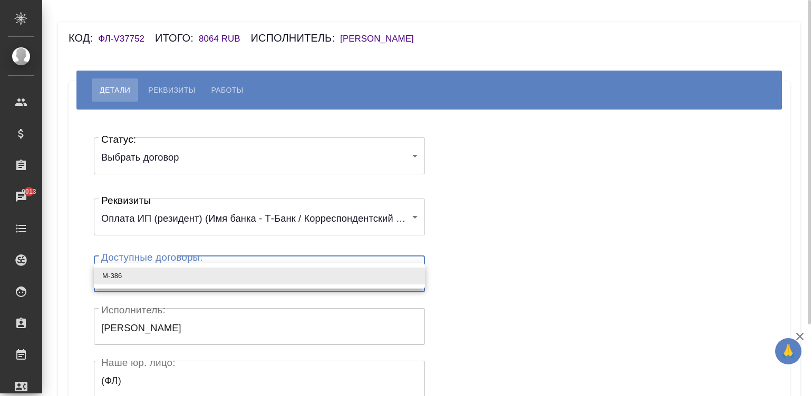
click at [143, 286] on body "🙏 .cls-1 fill:#fff; AWATERA [PERSON_NAME]malinina Клиенты Спецификации Заказы 9…" at bounding box center [406, 198] width 812 height 396
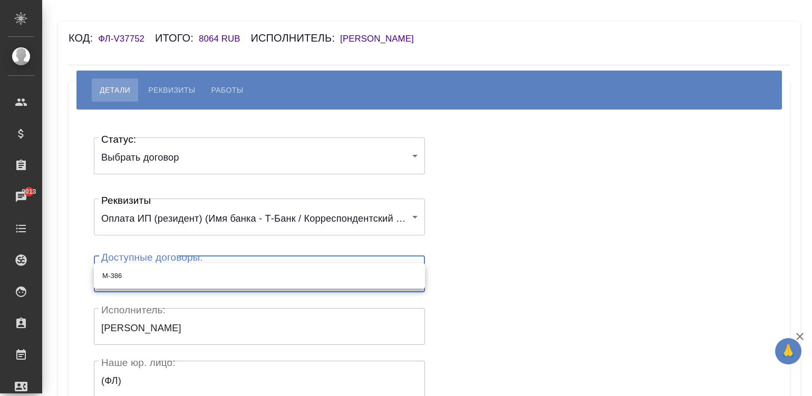
click at [117, 276] on li "М-386" at bounding box center [259, 276] width 331 height 17
type input "66d6b54e87792f3ef100a783"
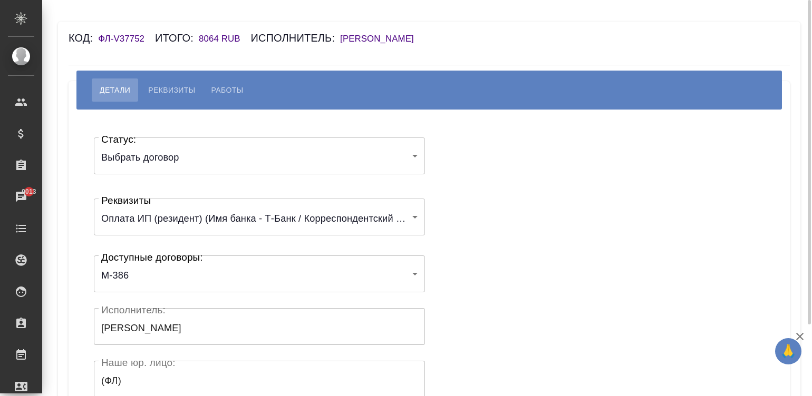
click at [472, 244] on div "Статус: Выбрать договор chooseContract Статус: Реквизиты Оплата ИП (резидент) (…" at bounding box center [429, 315] width 679 height 381
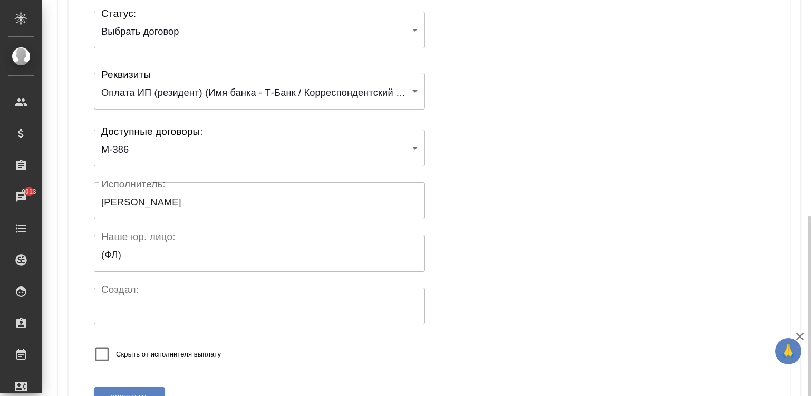
scroll to position [206, 0]
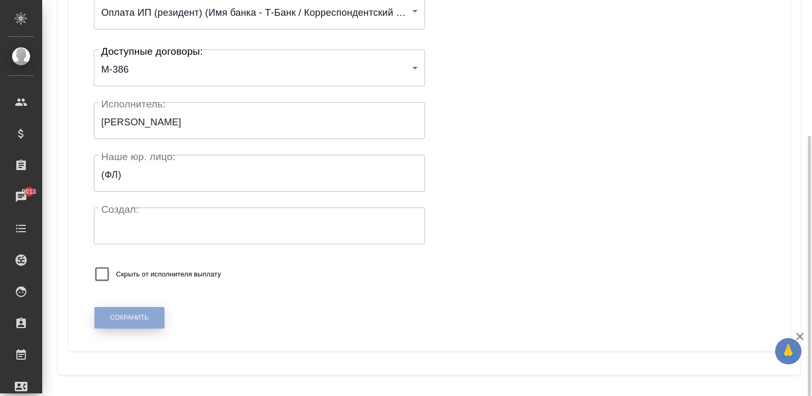
click at [134, 314] on span "Сохранить" at bounding box center [129, 318] width 38 height 9
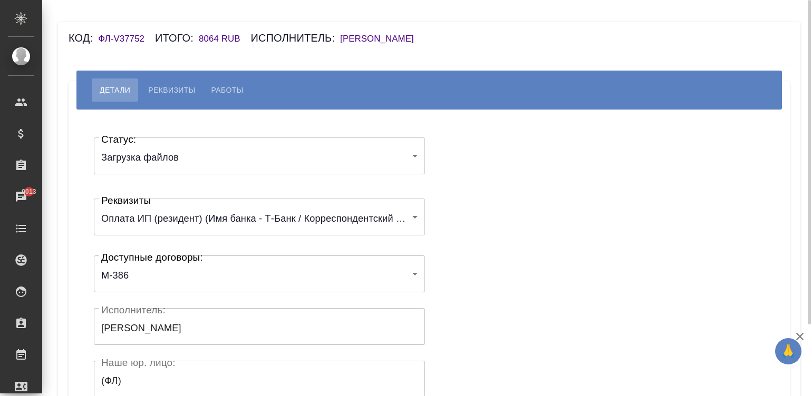
click at [480, 211] on div "Статус: Загрузка файлов filesUpload Статус: Реквизиты Оплата ИП (резидент) (Имя…" at bounding box center [429, 315] width 679 height 381
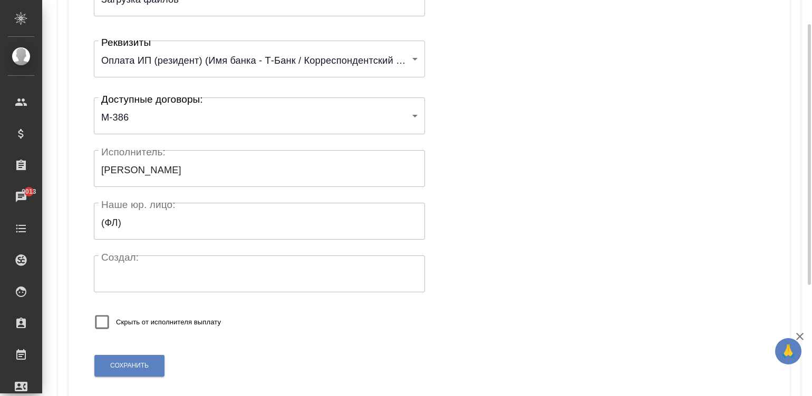
scroll to position [206, 0]
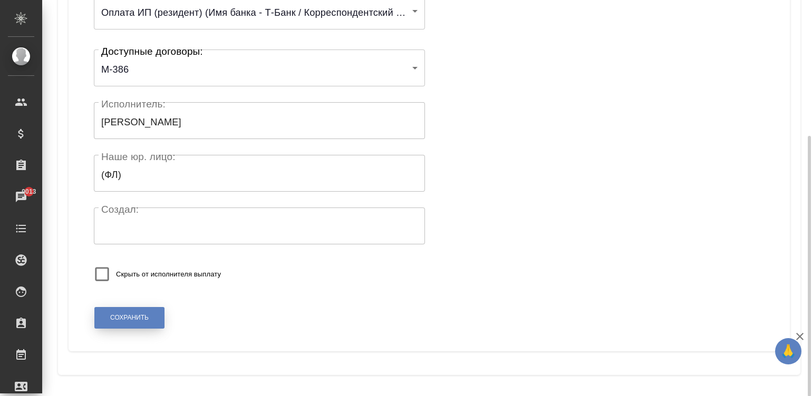
click at [101, 315] on button "Сохранить" at bounding box center [129, 318] width 70 height 22
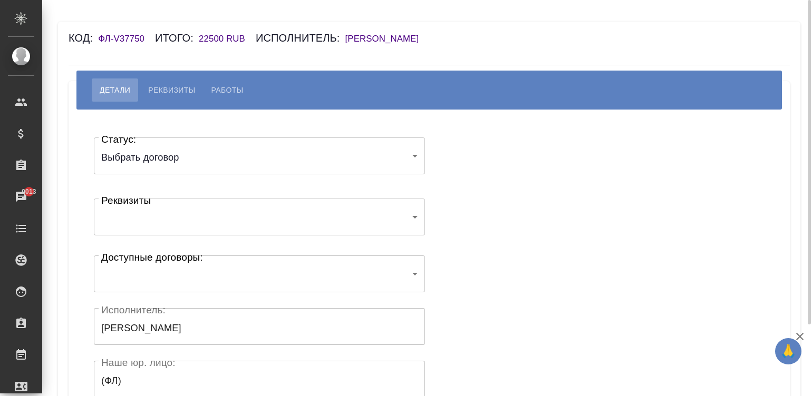
click at [159, 276] on body "🙏 .cls-1 fill:#fff; AWATERA [PERSON_NAME][PERSON_NAME] Спецификации Заказы 9013…" at bounding box center [406, 198] width 812 height 396
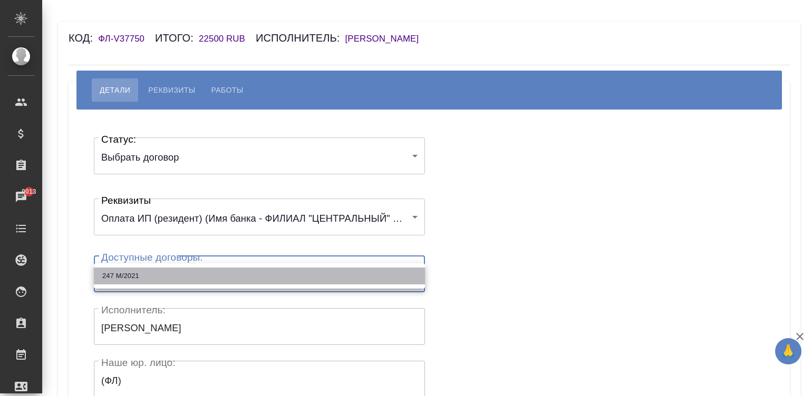
click at [135, 276] on li "247 М/2021" at bounding box center [259, 276] width 331 height 17
type input "61dfddb352dce11ff5843661"
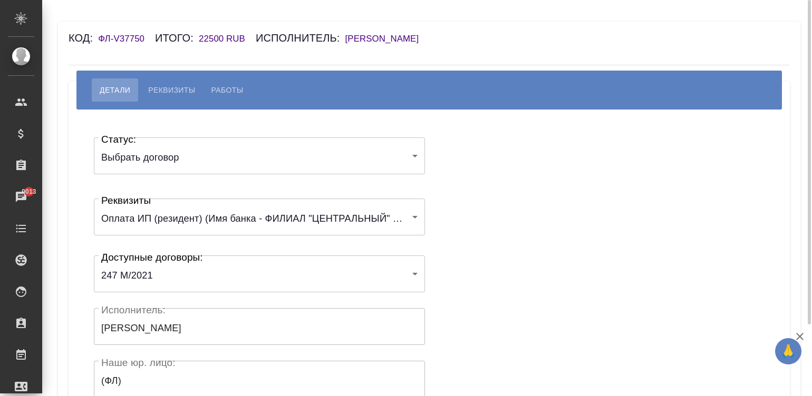
click at [477, 250] on div "Статус: Выбрать договор chooseContract Статус: Реквизиты Оплата ИП (резидент) (…" at bounding box center [429, 315] width 679 height 381
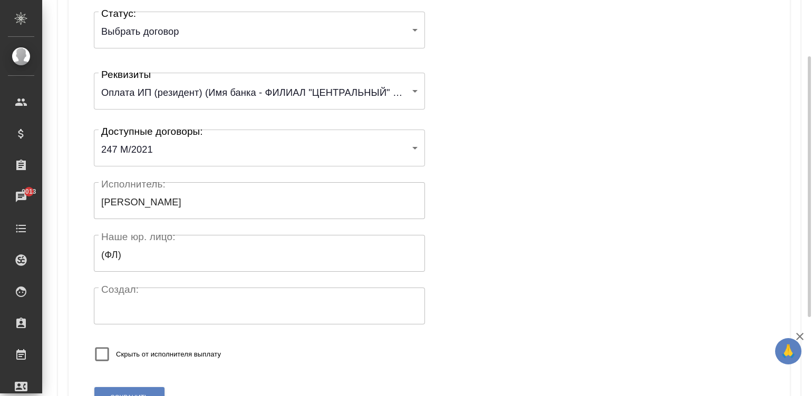
scroll to position [206, 0]
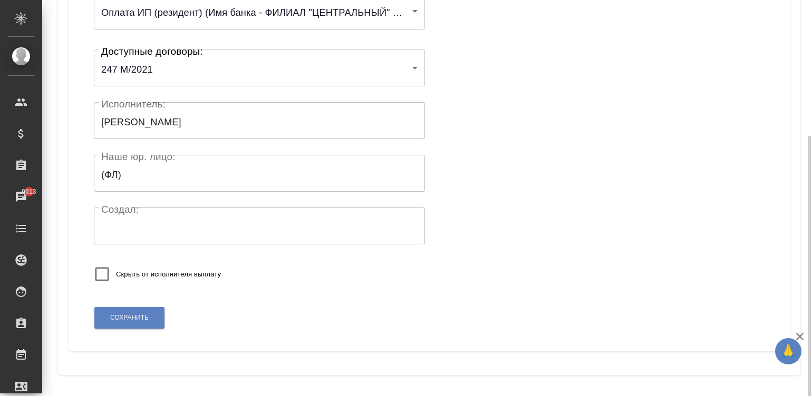
click at [128, 303] on div "Статус: Выбрать договор chooseContract Статус: Реквизиты Оплата ИП (резидент) (…" at bounding box center [429, 127] width 700 height 432
click at [114, 318] on span "Сохранить" at bounding box center [129, 318] width 38 height 9
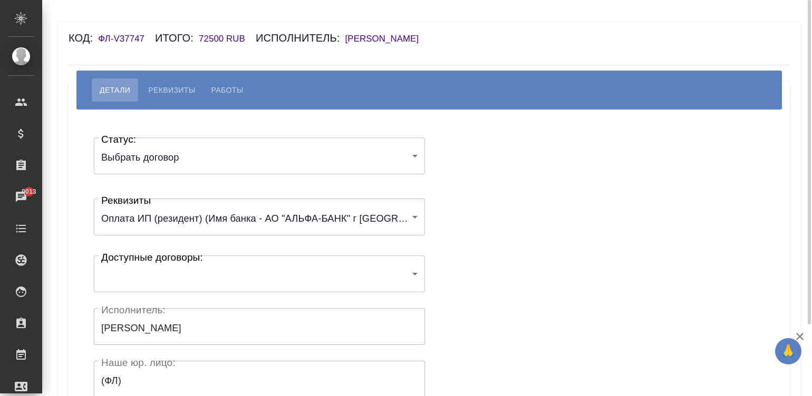
click at [256, 292] on div "​ Доступные договоры:" at bounding box center [259, 274] width 331 height 37
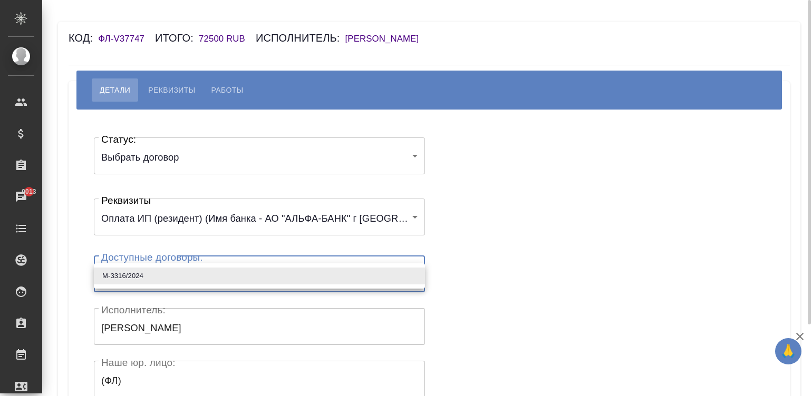
click at [218, 276] on body "🙏 .cls-1 fill:#fff; AWATERA Малинина Мария m.malinina Клиенты Спецификации Зака…" at bounding box center [406, 198] width 812 height 396
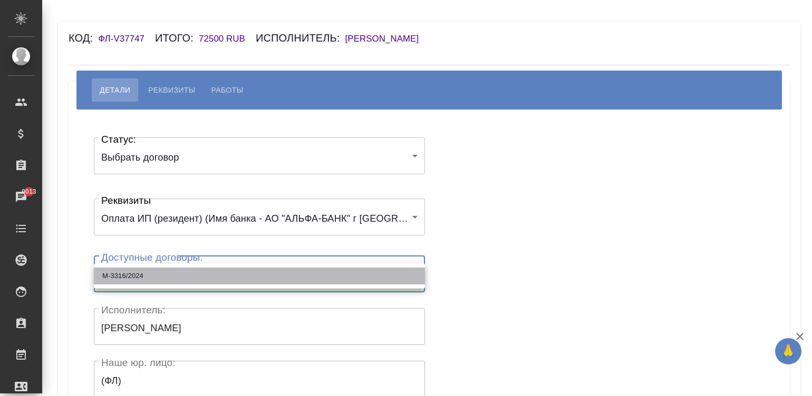
click at [206, 276] on li "М-3316/2024" at bounding box center [259, 276] width 331 height 17
type input "6602b48099c8398833fee933"
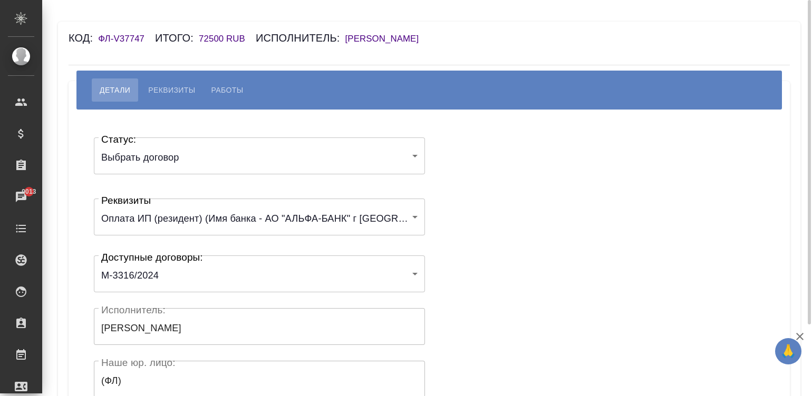
click at [501, 277] on div "Статус: Выбрать договор chooseContract Статус: Реквизиты Оплата ИП (резидент) (…" at bounding box center [429, 315] width 679 height 381
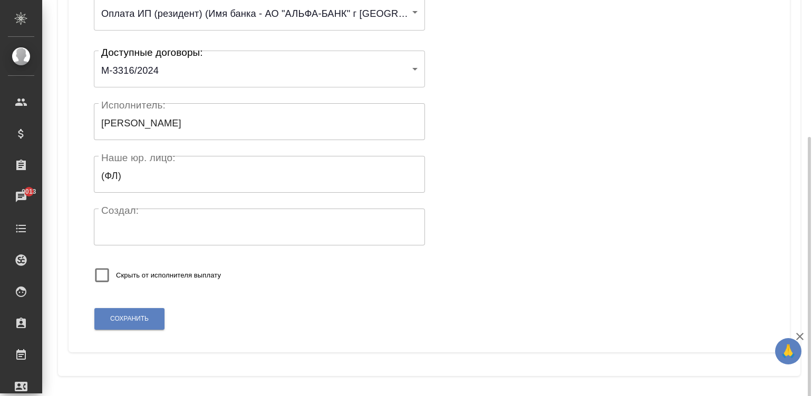
scroll to position [206, 0]
click at [124, 310] on button "Сохранить" at bounding box center [129, 318] width 70 height 22
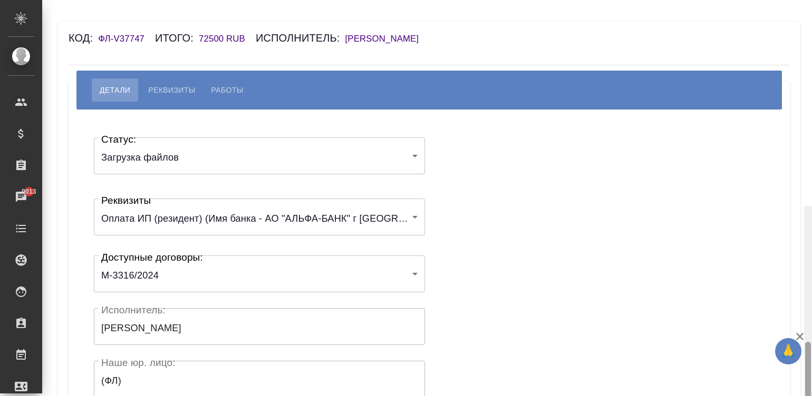
scroll to position [206, 0]
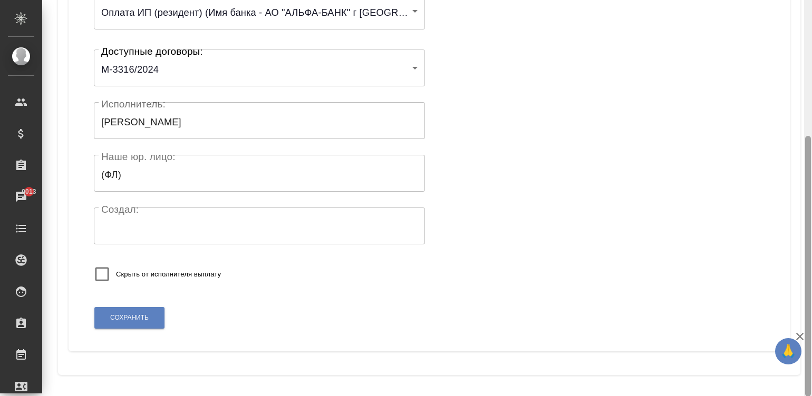
click at [807, 362] on div at bounding box center [808, 198] width 8 height 397
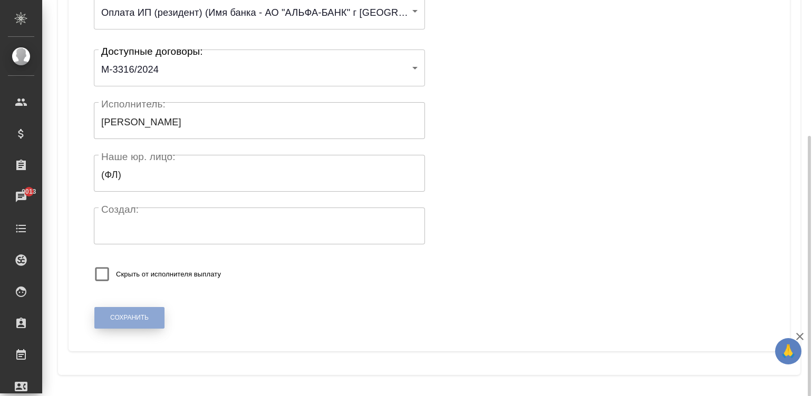
click at [111, 316] on span "Сохранить" at bounding box center [129, 318] width 38 height 9
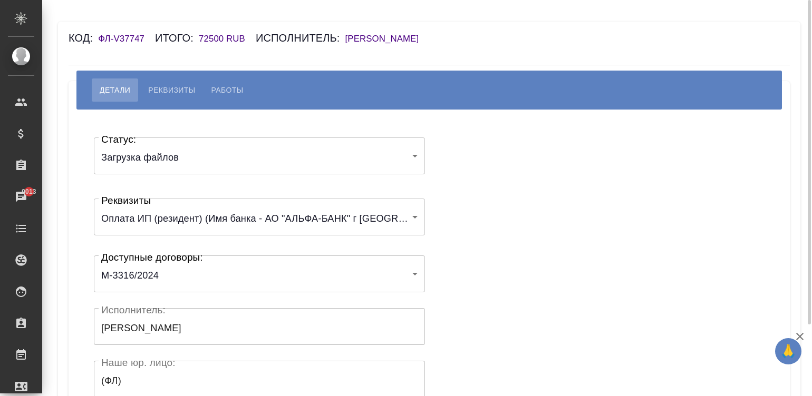
click at [554, 181] on div "Статус: Загрузка файлов filesUpload Статус: Реквизиты Оплата ИП (резидент) (Имя…" at bounding box center [429, 315] width 679 height 381
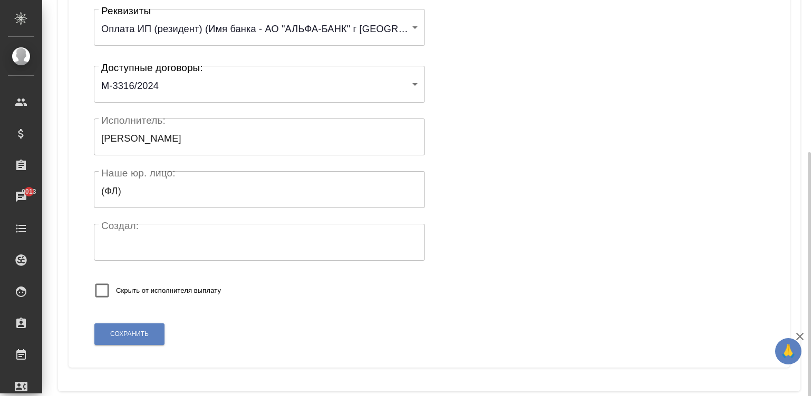
scroll to position [206, 0]
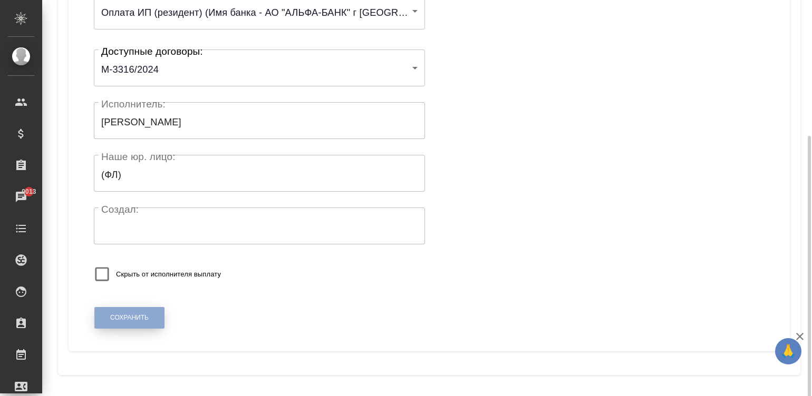
click at [137, 308] on button "Сохранить" at bounding box center [129, 318] width 70 height 22
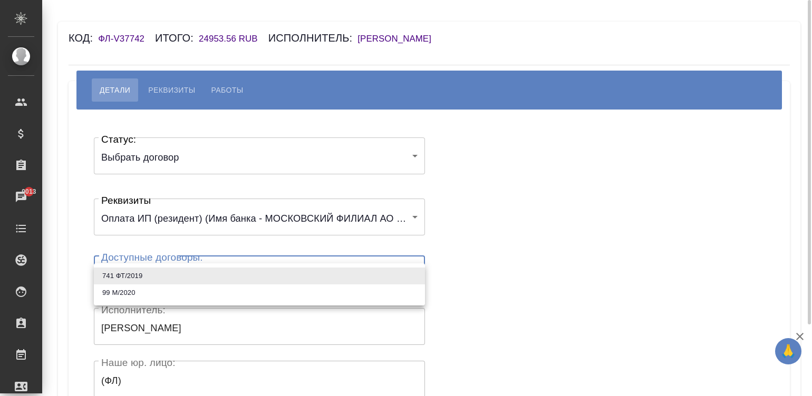
click at [165, 270] on body "🙏 .cls-1 fill:#fff; AWATERA [PERSON_NAME][PERSON_NAME] Спецификации Заказы 9013…" at bounding box center [406, 198] width 812 height 396
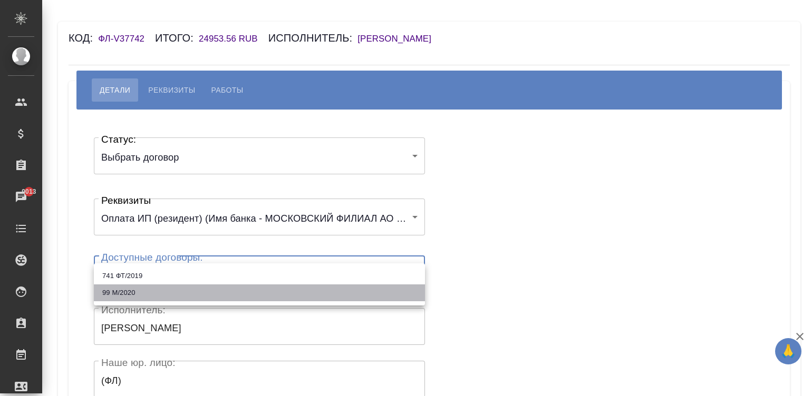
click at [106, 290] on li "99 М/2020" at bounding box center [259, 293] width 331 height 17
type input "61f2aa09e9db3325b933f6be"
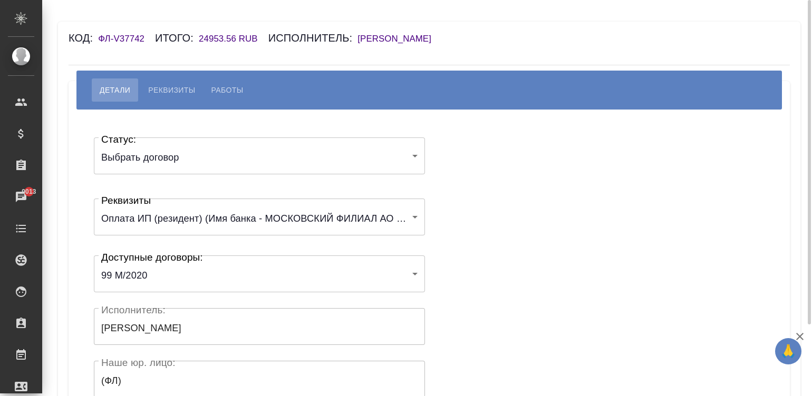
click at [458, 266] on div "Статус: Выбрать договор chooseContract Статус: Реквизиты Оплата ИП (резидент) (…" at bounding box center [429, 315] width 679 height 381
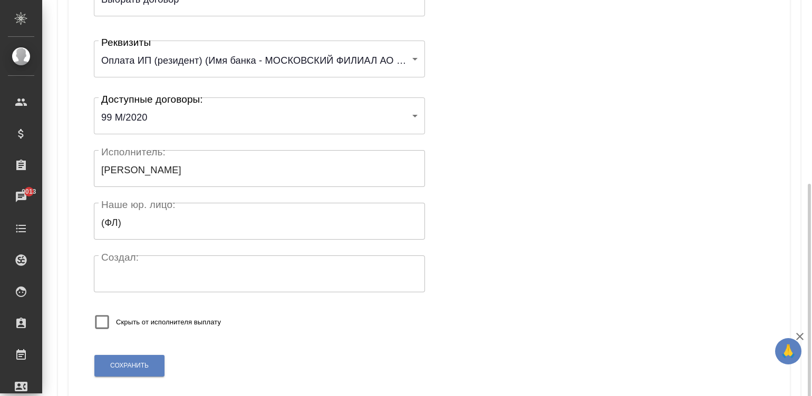
scroll to position [206, 0]
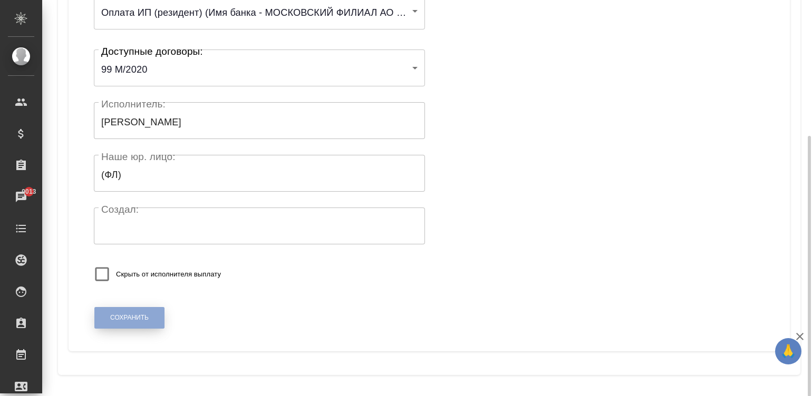
click at [121, 310] on button "Сохранить" at bounding box center [129, 318] width 70 height 22
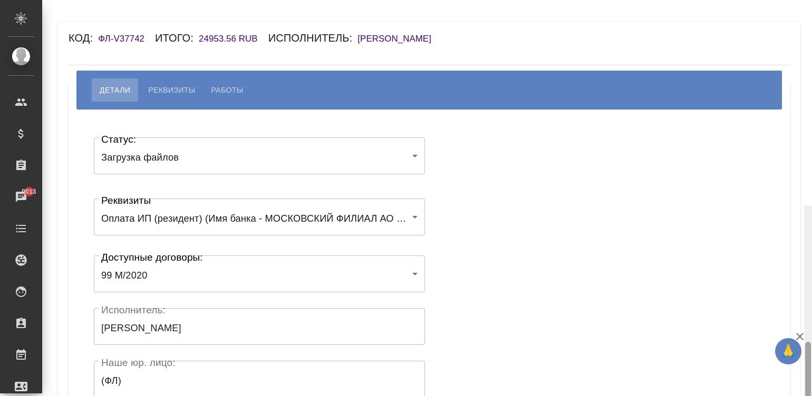
scroll to position [206, 0]
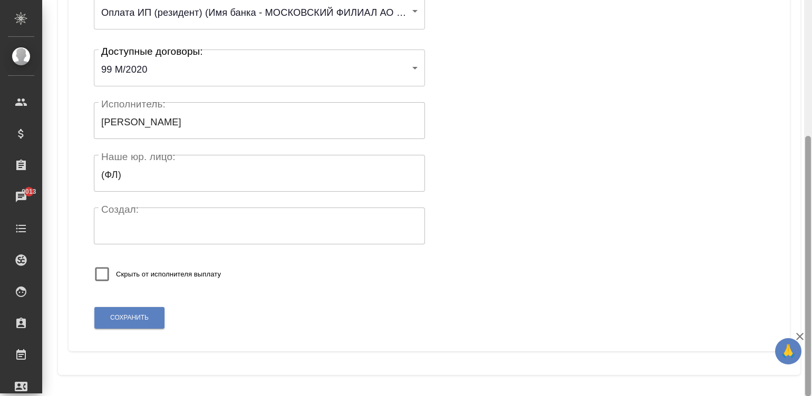
click at [807, 368] on div at bounding box center [808, 198] width 8 height 397
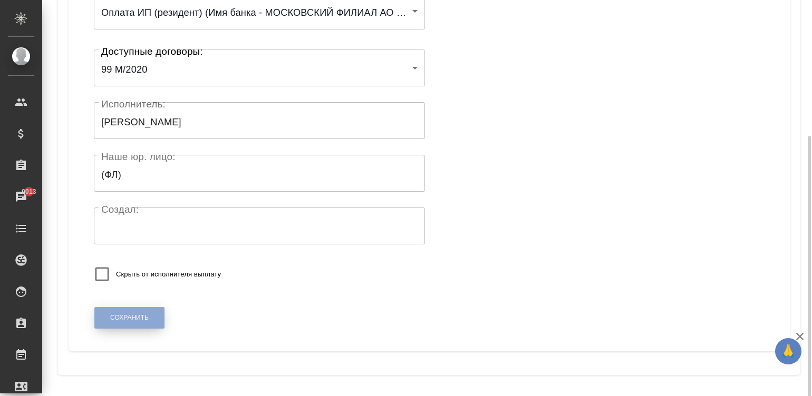
click at [132, 315] on span "Сохранить" at bounding box center [129, 318] width 38 height 9
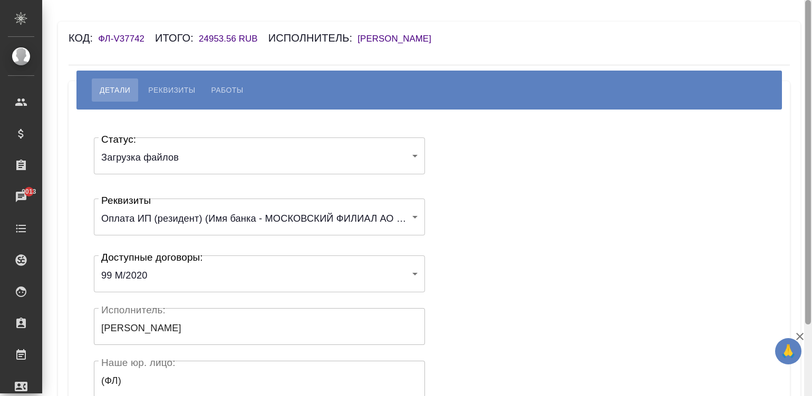
scroll to position [206, 0]
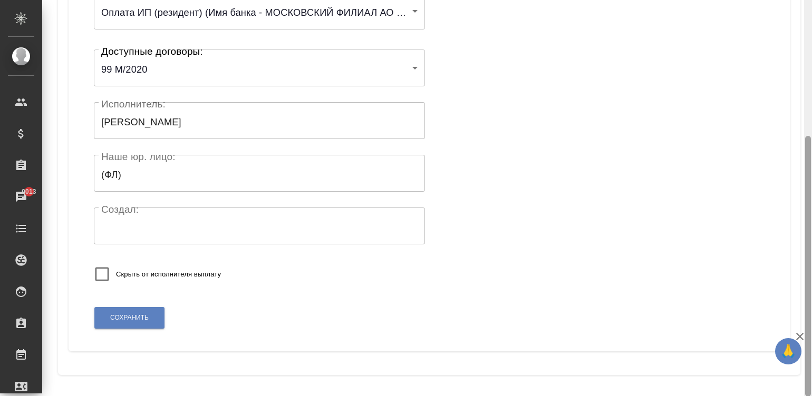
click at [809, 375] on div at bounding box center [808, 198] width 8 height 397
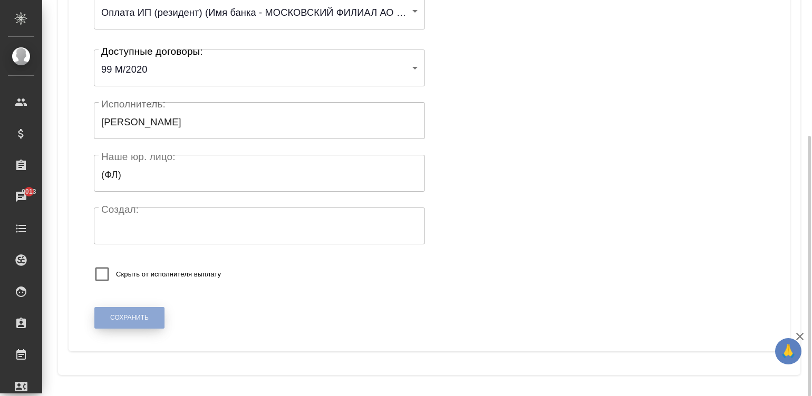
click at [140, 318] on span "Сохранить" at bounding box center [129, 318] width 38 height 9
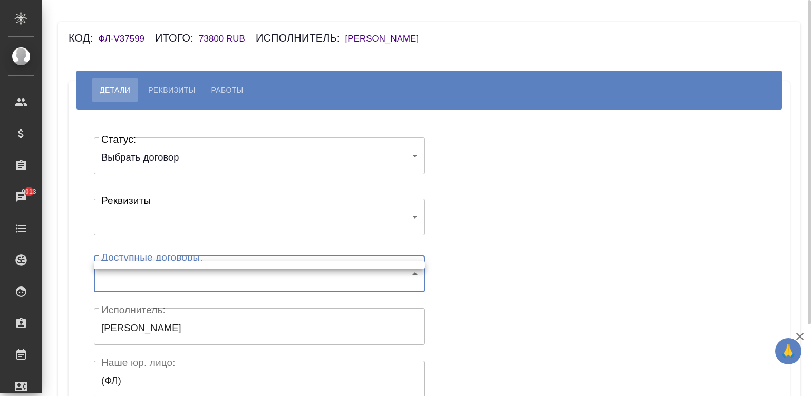
click at [244, 282] on body "🙏 .cls-1 fill:#fff; AWATERA [PERSON_NAME]malinina Клиенты Спецификации Заказы 9…" at bounding box center [406, 198] width 812 height 396
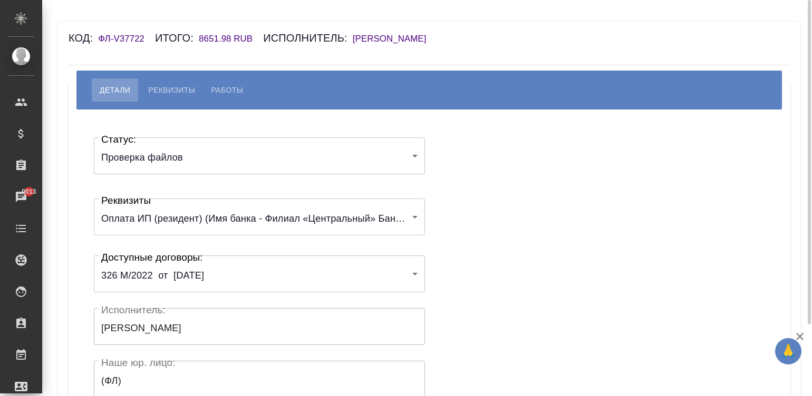
click at [127, 158] on body "🙏 .cls-1 fill:#fff; AWATERA Малинина Мария m.malinina Клиенты Спецификации Зака…" at bounding box center [406, 198] width 812 height 396
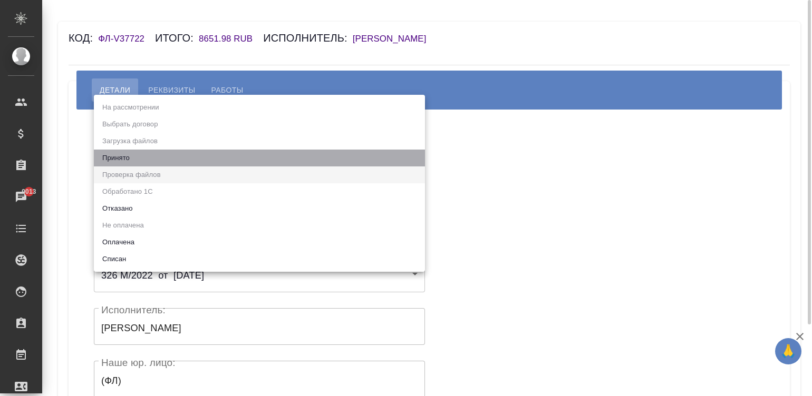
click at [127, 158] on li "Принято" at bounding box center [259, 158] width 331 height 17
type input "accepted"
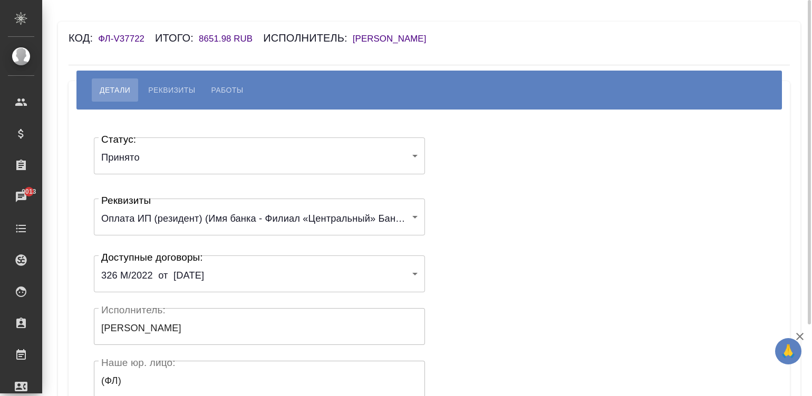
click at [538, 172] on div "Статус: Принято accepted Статус: Реквизиты Оплата ИП (резидент) (Имя банка - Фи…" at bounding box center [429, 315] width 679 height 381
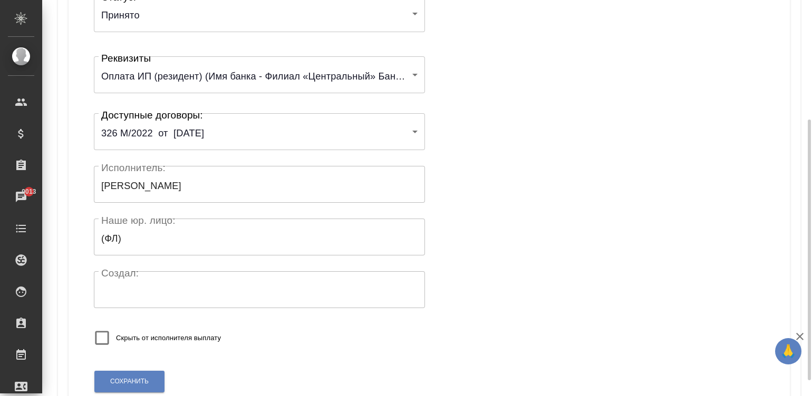
scroll to position [206, 0]
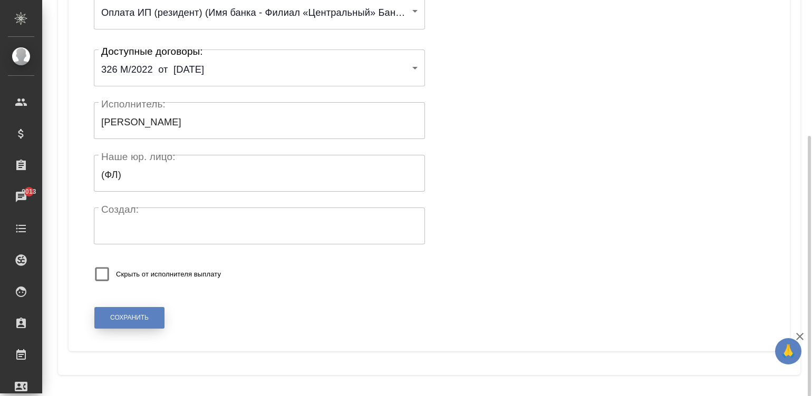
click at [115, 319] on span "Сохранить" at bounding box center [129, 318] width 38 height 9
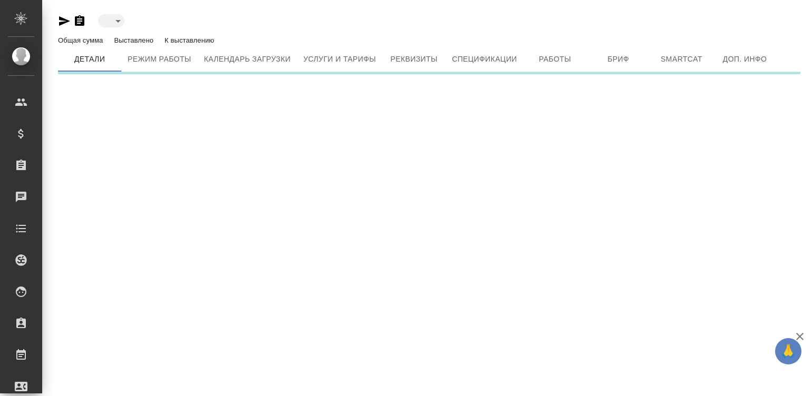
type input "active"
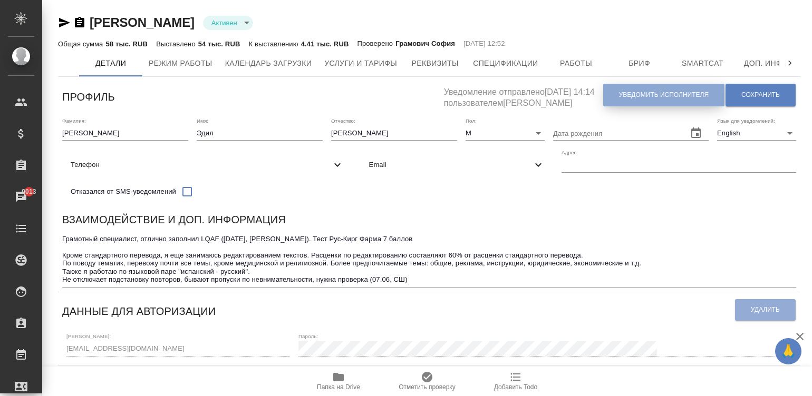
click at [623, 92] on span "Уведомить исполнителя" at bounding box center [664, 95] width 90 height 9
type textarea "Dear Эдил! You can find full details of completed works in the account at [URL]…"
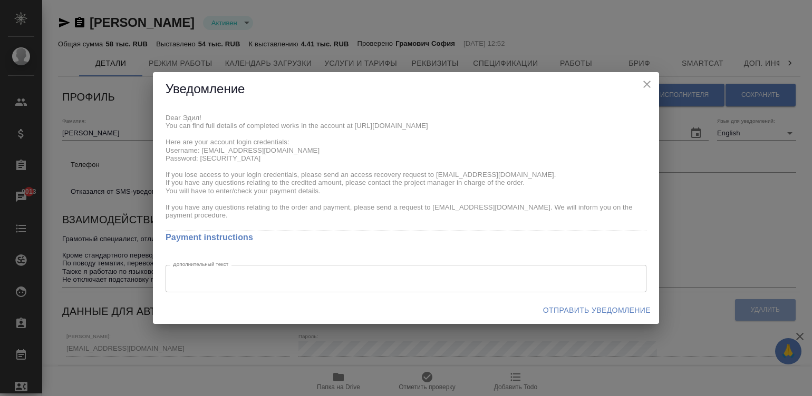
click at [163, 115] on div "Dear Эдил! You can find full details of completed works in the account at [URL]…" at bounding box center [406, 201] width 506 height 190
click at [577, 308] on span "Отправить уведомление" at bounding box center [597, 310] width 108 height 13
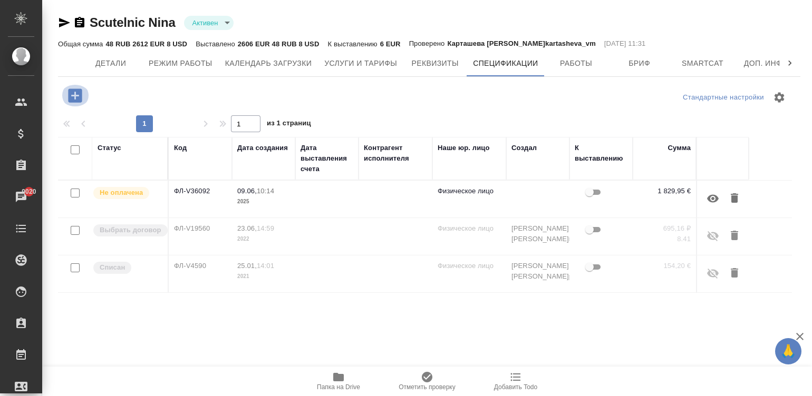
click at [69, 90] on icon "button" at bounding box center [75, 96] width 14 height 14
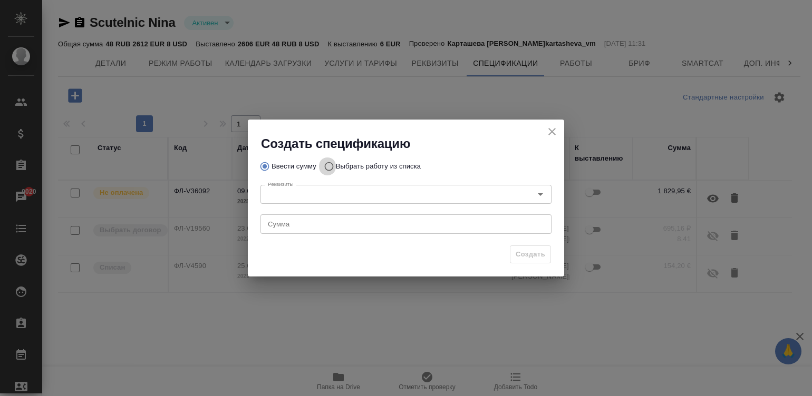
click at [322, 164] on input "Выбрать работу из списка" at bounding box center [327, 167] width 17 height 20
radio input "true"
radio input "false"
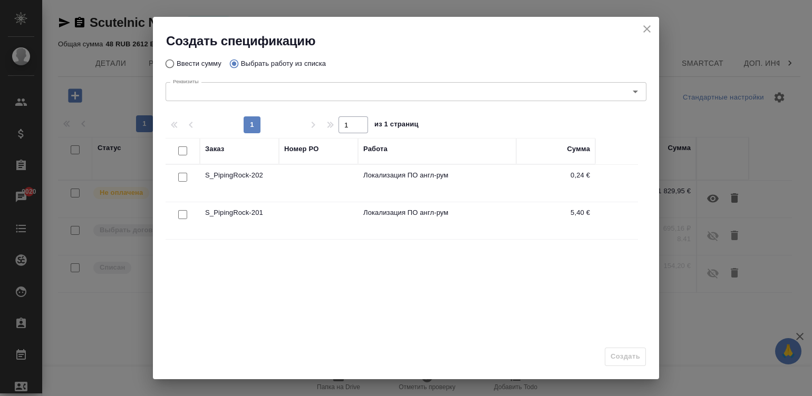
click at [177, 150] on div at bounding box center [180, 151] width 18 height 15
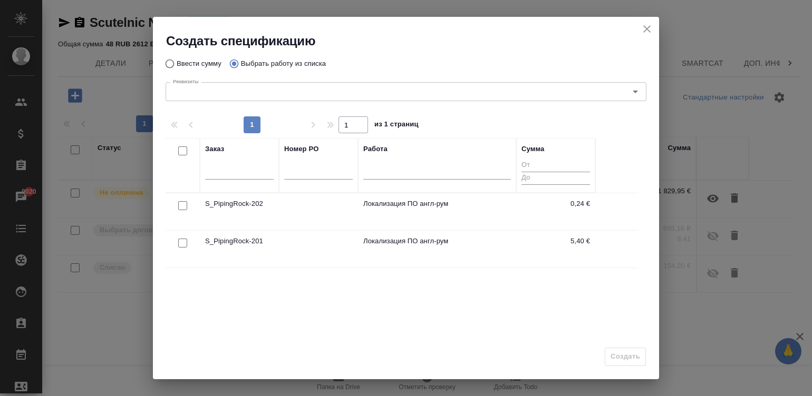
click at [181, 149] on input "checkbox" at bounding box center [182, 151] width 9 height 9
checkbox input "true"
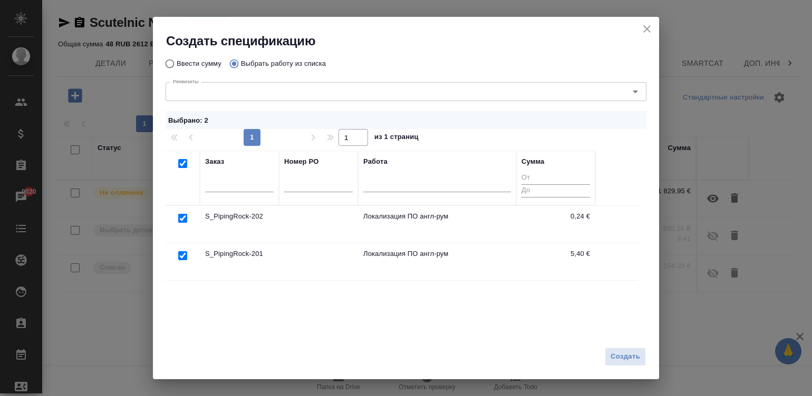
scroll to position [128, 0]
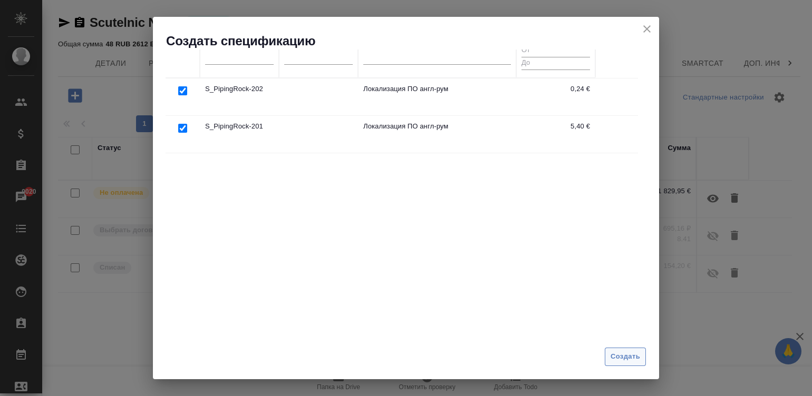
click at [614, 353] on span "Создать" at bounding box center [625, 357] width 30 height 12
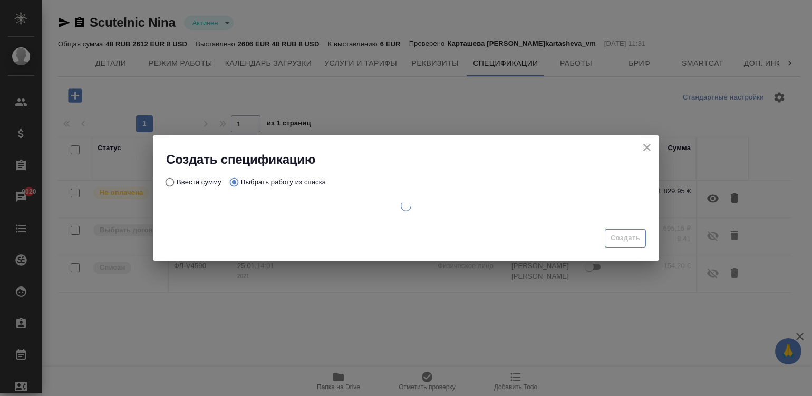
scroll to position [0, 0]
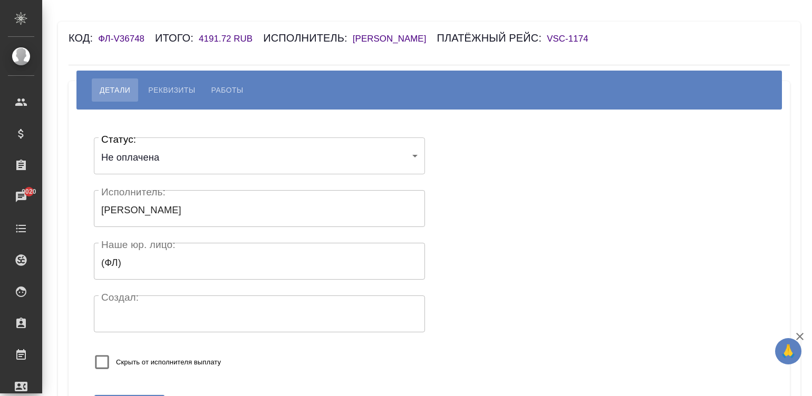
click at [401, 40] on h6 "[PERSON_NAME]" at bounding box center [395, 39] width 84 height 10
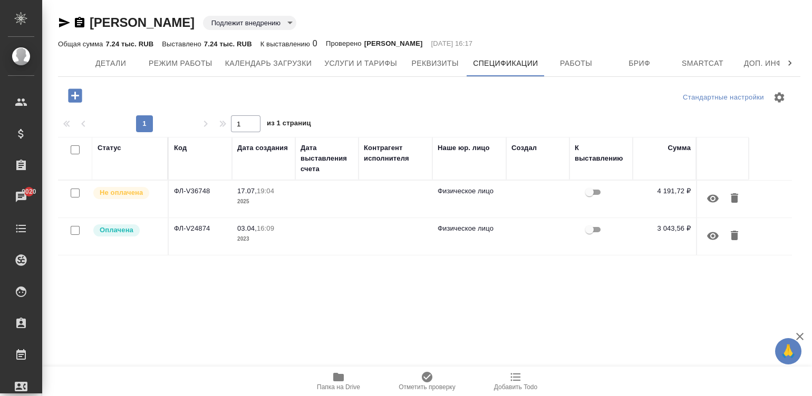
click at [77, 98] on icon "button" at bounding box center [75, 96] width 14 height 14
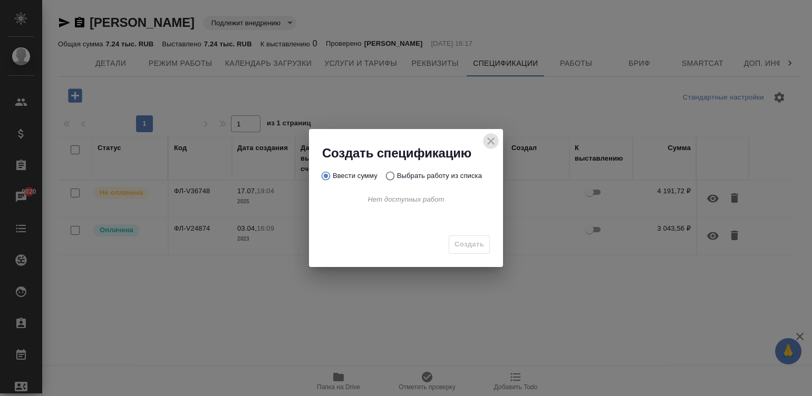
click at [492, 141] on icon "close" at bounding box center [490, 141] width 13 height 13
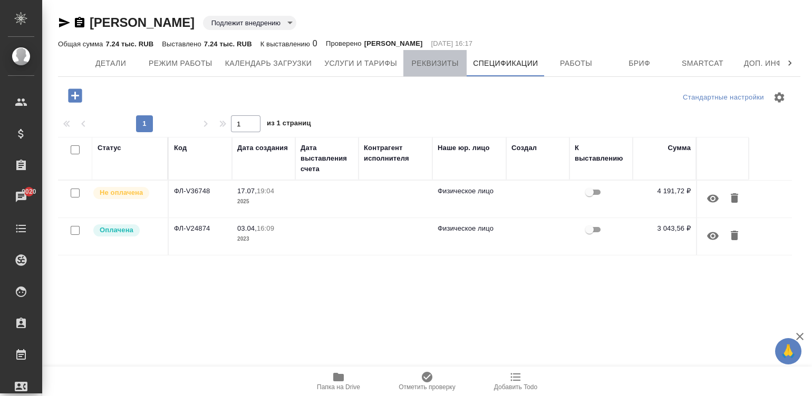
click at [433, 72] on button "Реквизиты" at bounding box center [434, 63] width 63 height 26
select select "10"
